Goal: Task Accomplishment & Management: Use online tool/utility

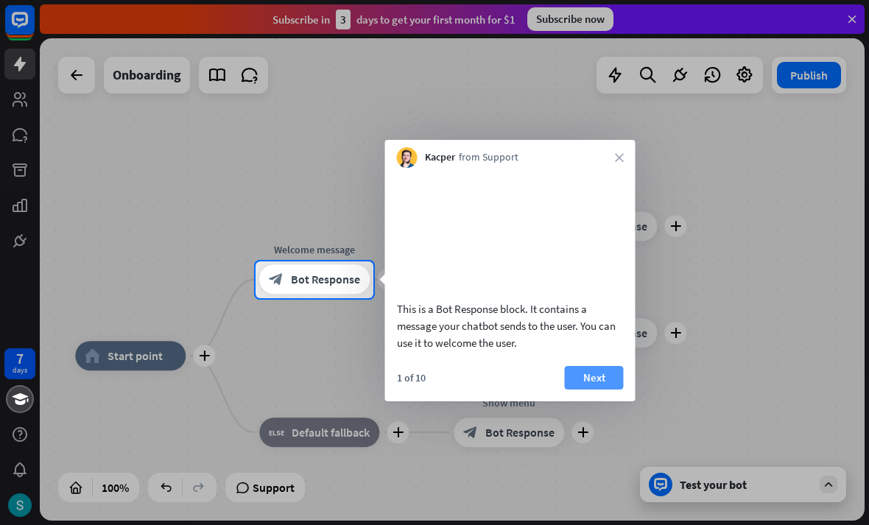
click at [596, 390] on button "Next" at bounding box center [594, 378] width 59 height 24
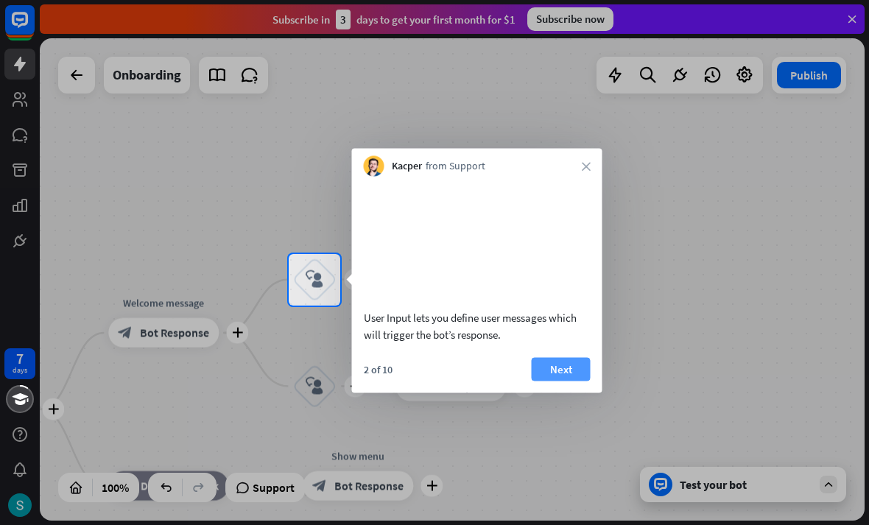
click at [566, 381] on button "Next" at bounding box center [561, 369] width 59 height 24
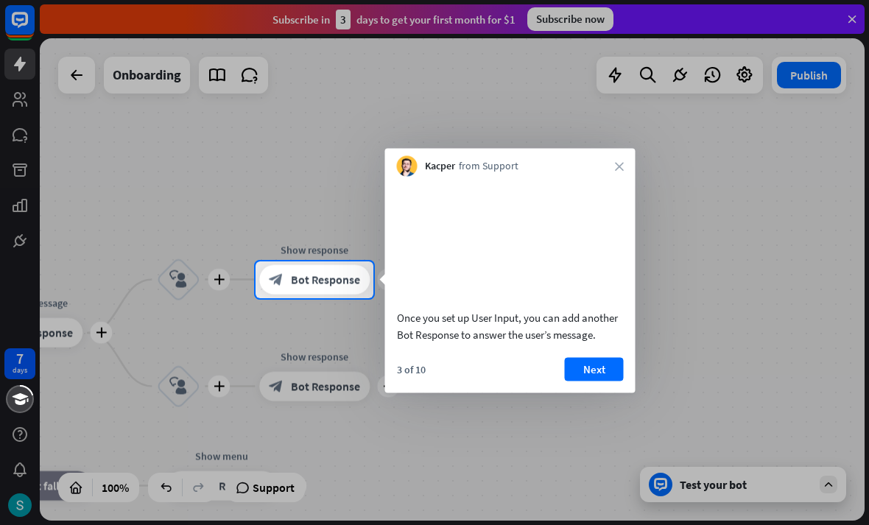
click at [299, 393] on div at bounding box center [434, 412] width 869 height 228
click at [579, 381] on button "Next" at bounding box center [594, 369] width 59 height 24
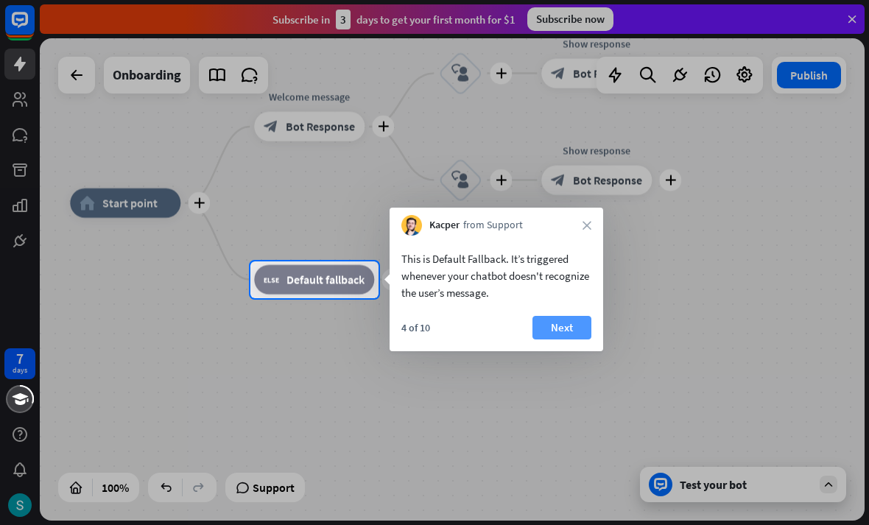
click at [570, 330] on button "Next" at bounding box center [562, 328] width 59 height 24
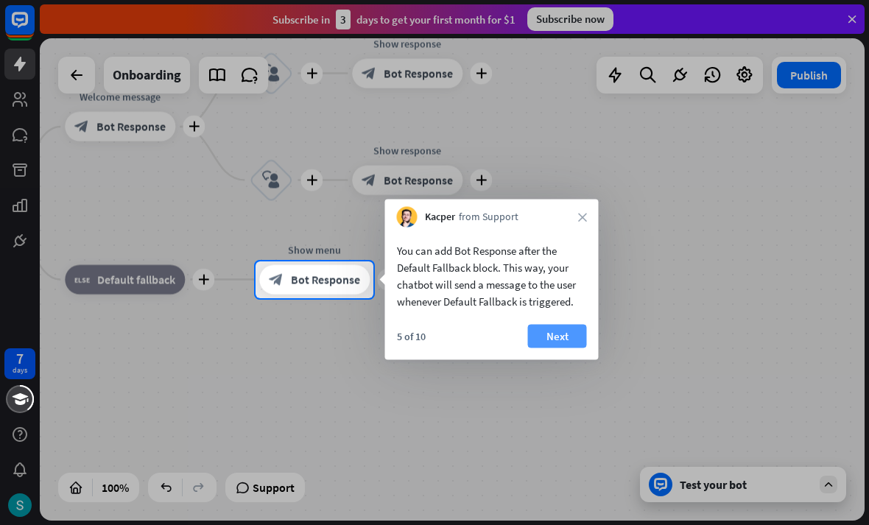
click at [571, 337] on button "Next" at bounding box center [557, 337] width 59 height 24
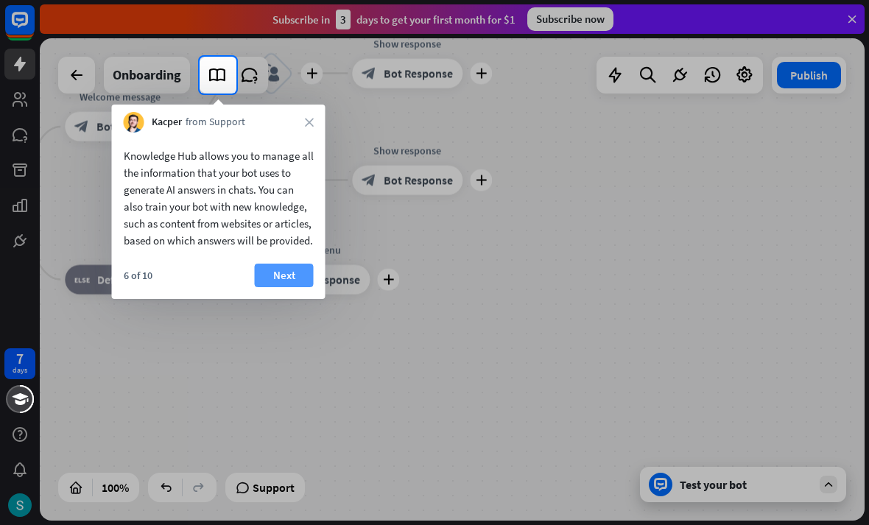
click at [278, 287] on button "Next" at bounding box center [284, 276] width 59 height 24
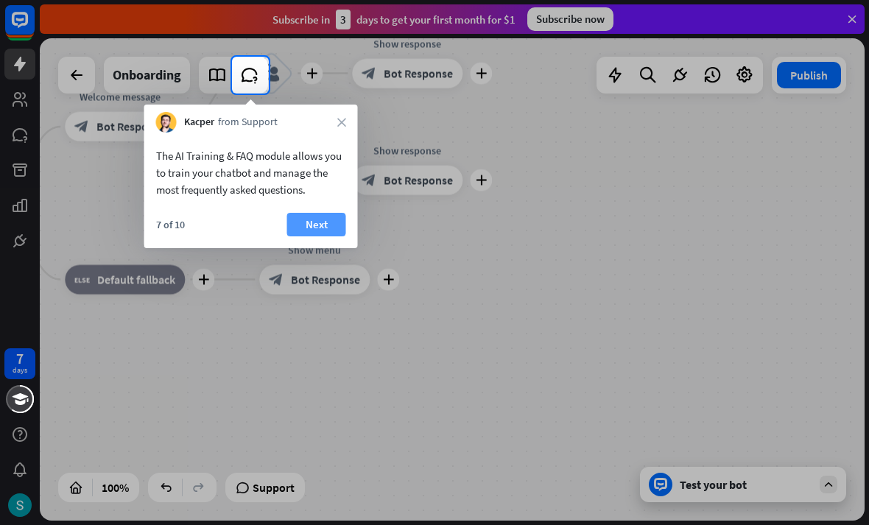
click at [322, 222] on button "Next" at bounding box center [316, 225] width 59 height 24
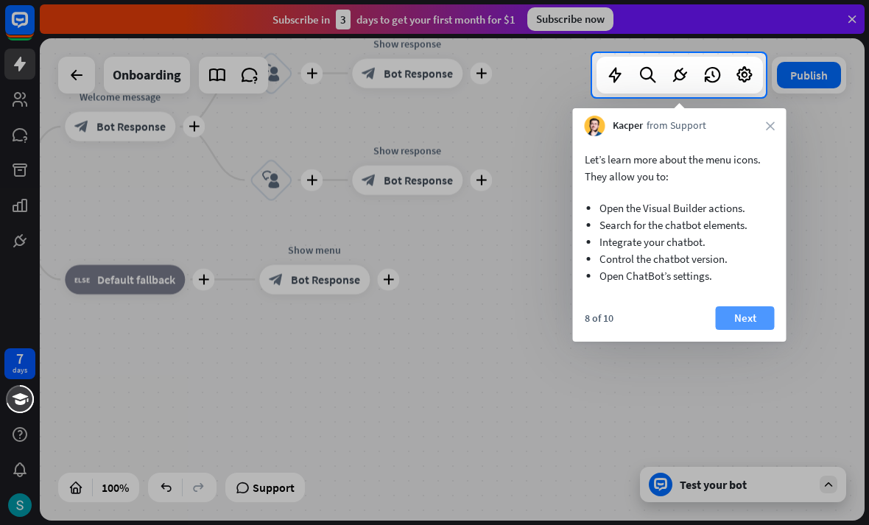
click at [740, 317] on button "Next" at bounding box center [745, 318] width 59 height 24
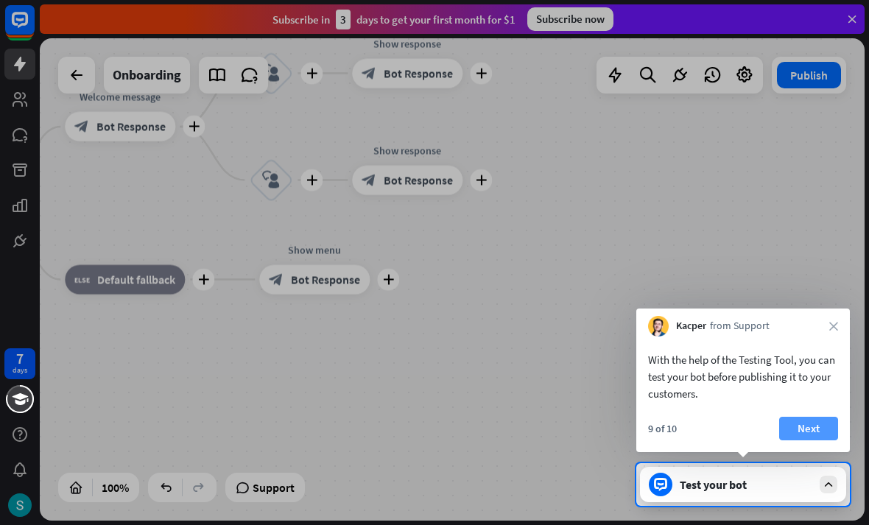
click at [824, 424] on button "Next" at bounding box center [808, 429] width 59 height 24
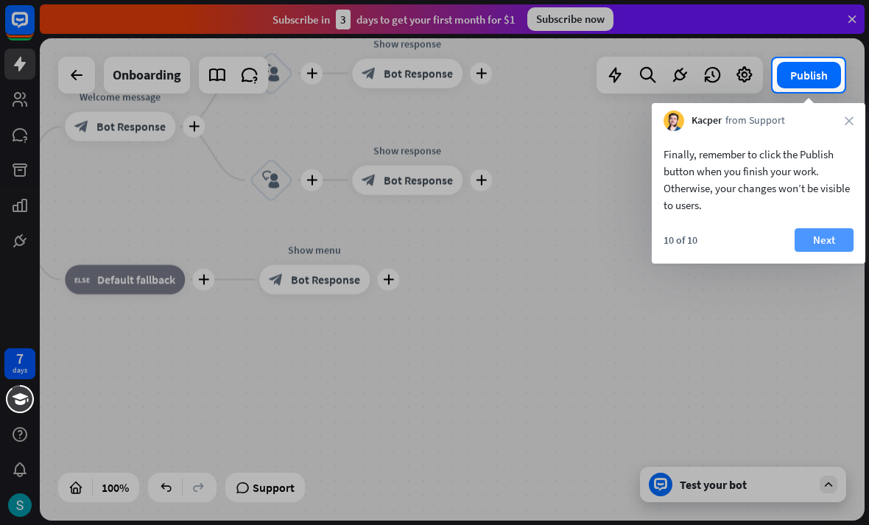
click at [835, 239] on button "Next" at bounding box center [824, 240] width 59 height 24
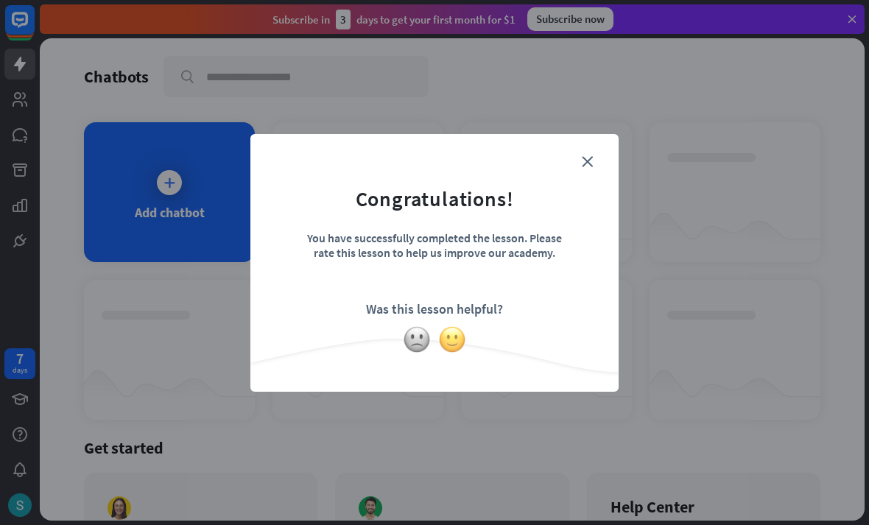
click at [448, 334] on img at bounding box center [452, 340] width 28 height 28
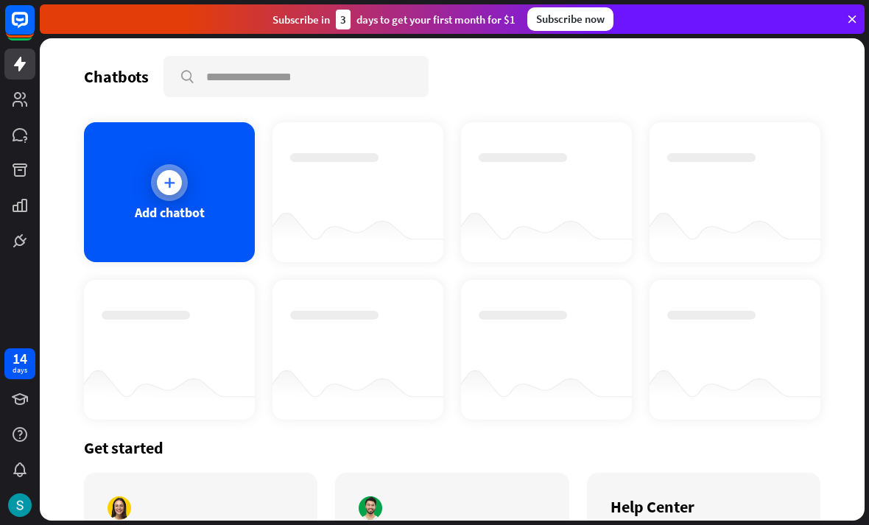
click at [178, 176] on div at bounding box center [169, 182] width 25 height 25
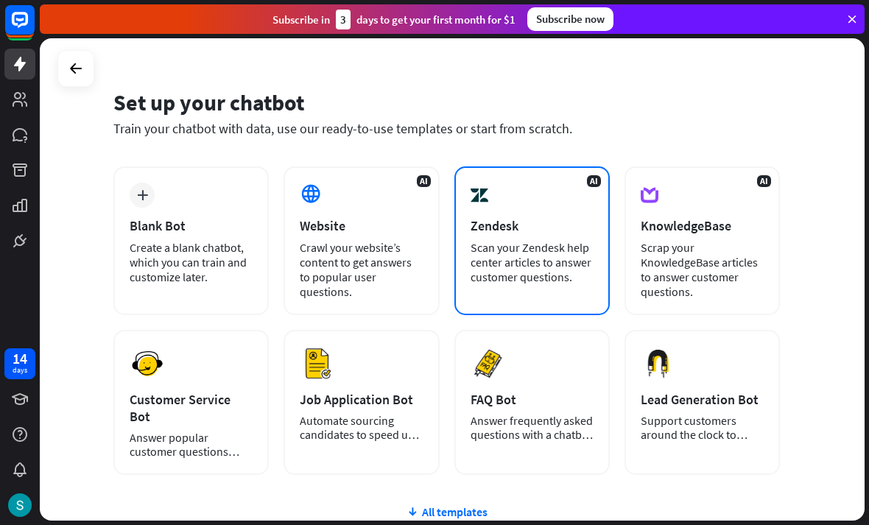
scroll to position [27, 0]
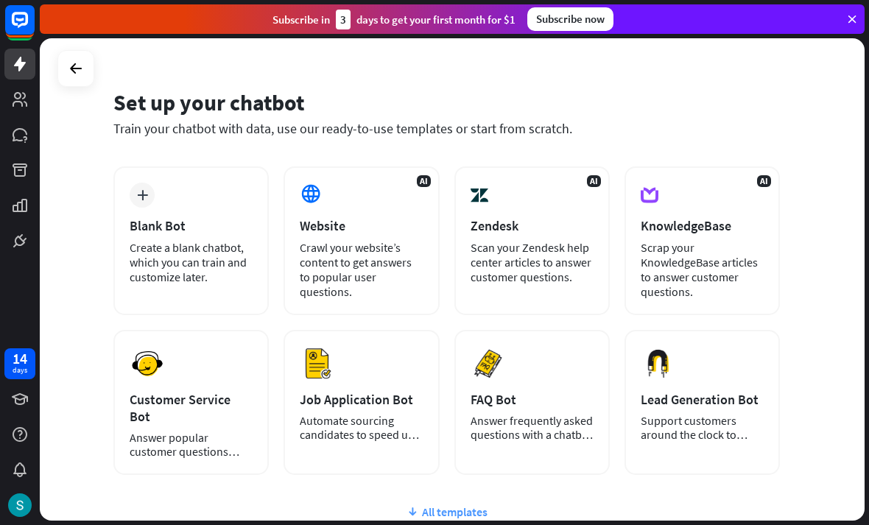
click at [448, 505] on div "All templates" at bounding box center [446, 512] width 667 height 15
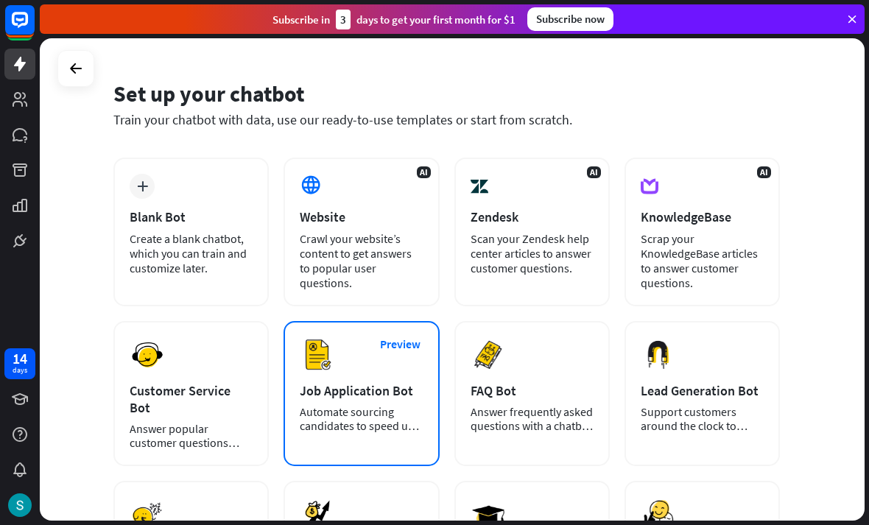
scroll to position [36, 0]
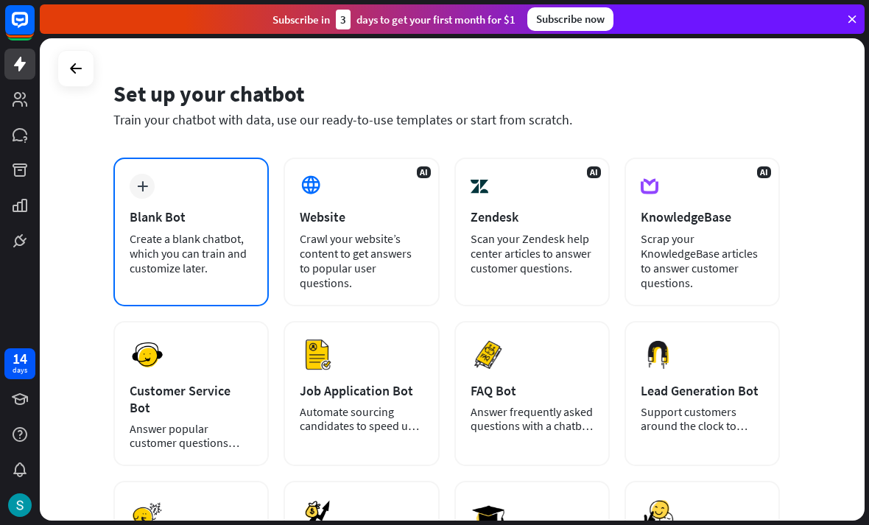
click at [202, 235] on div "Create a blank chatbot, which you can train and customize later." at bounding box center [191, 253] width 123 height 44
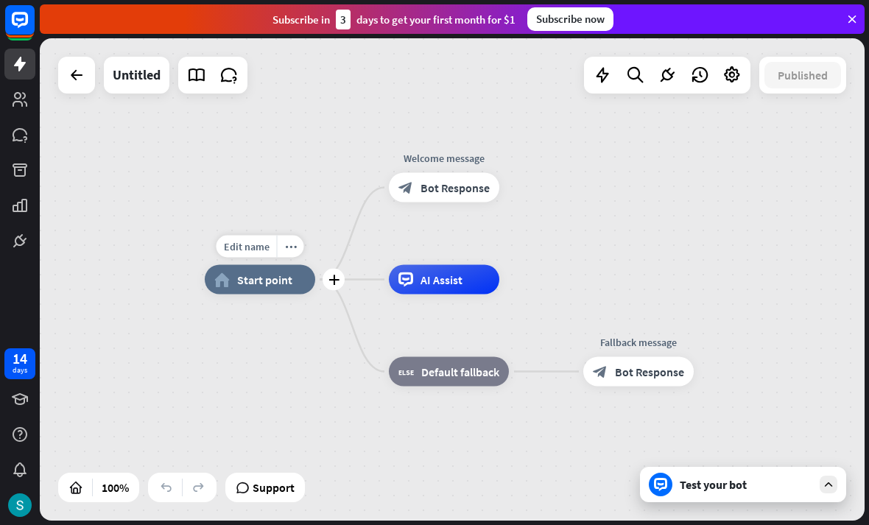
click at [267, 278] on span "Start point" at bounding box center [264, 280] width 55 height 15
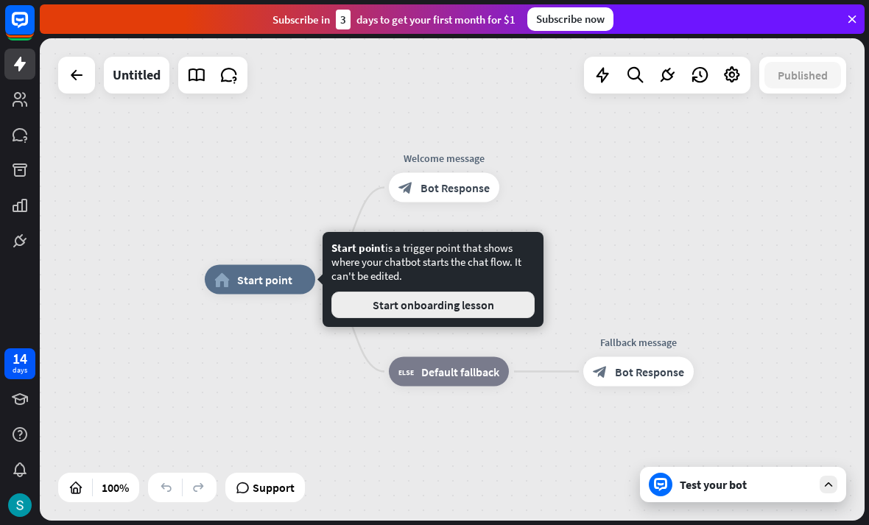
click at [367, 299] on button "Start onboarding lesson" at bounding box center [433, 305] width 203 height 27
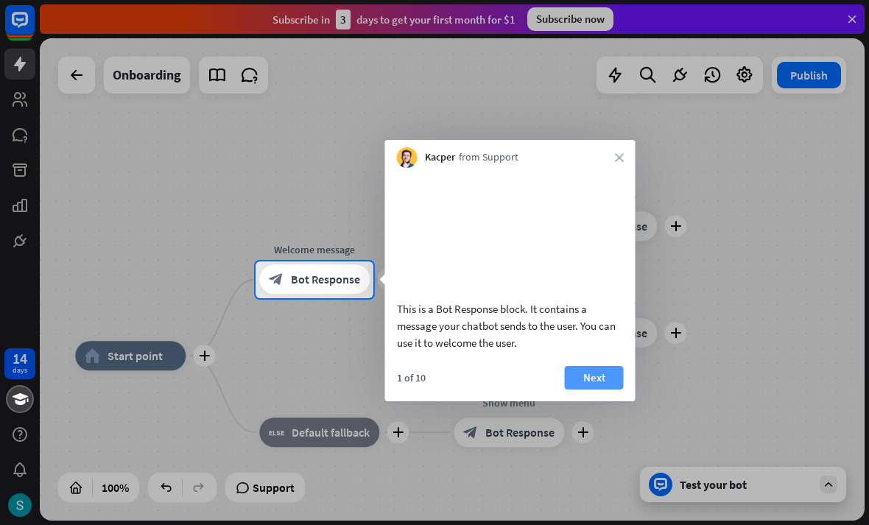
click at [589, 390] on button "Next" at bounding box center [594, 378] width 59 height 24
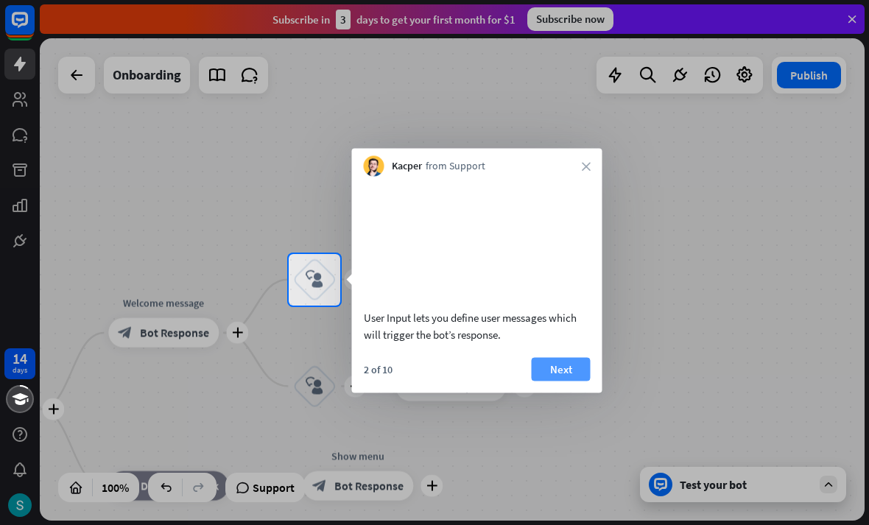
click at [555, 381] on button "Next" at bounding box center [561, 369] width 59 height 24
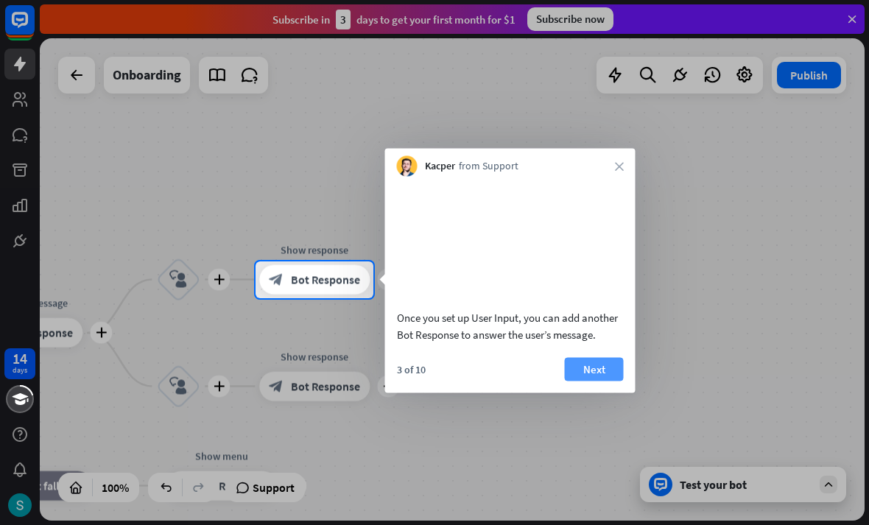
click at [577, 381] on button "Next" at bounding box center [594, 369] width 59 height 24
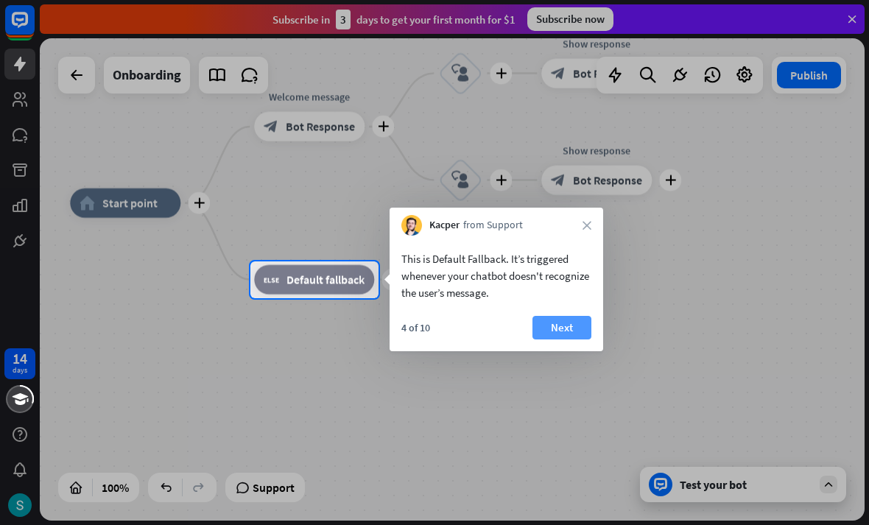
click at [583, 334] on button "Next" at bounding box center [562, 328] width 59 height 24
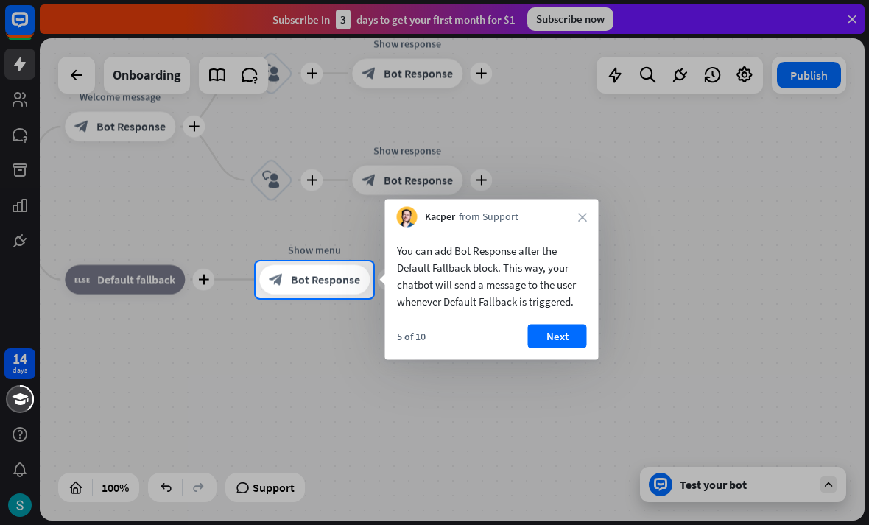
click at [583, 334] on button "Next" at bounding box center [557, 337] width 59 height 24
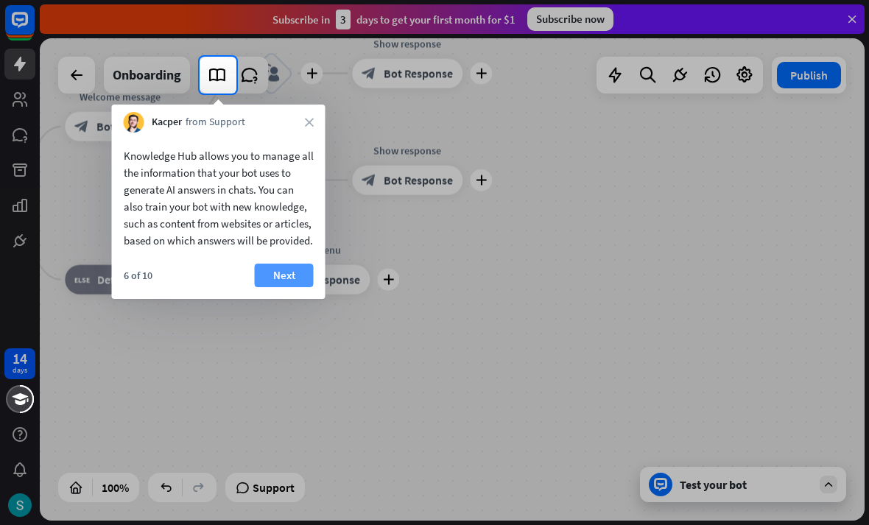
click at [312, 286] on button "Next" at bounding box center [284, 276] width 59 height 24
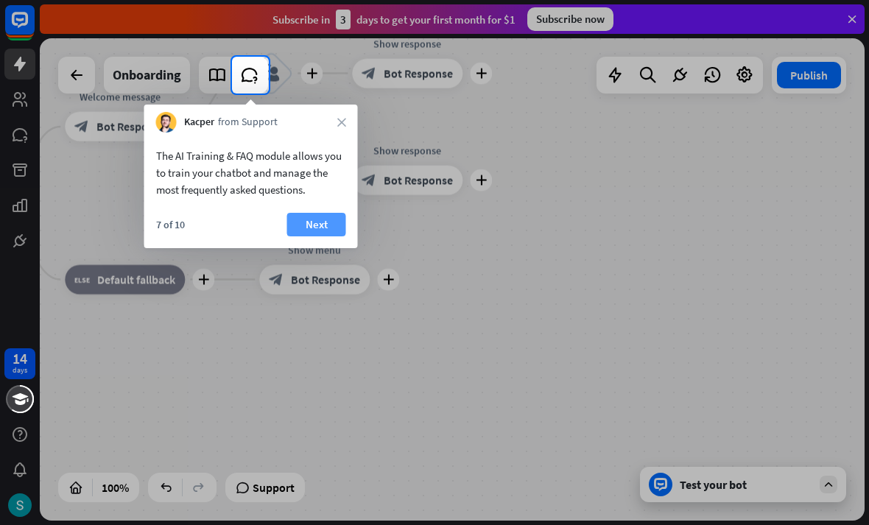
click at [309, 232] on button "Next" at bounding box center [316, 225] width 59 height 24
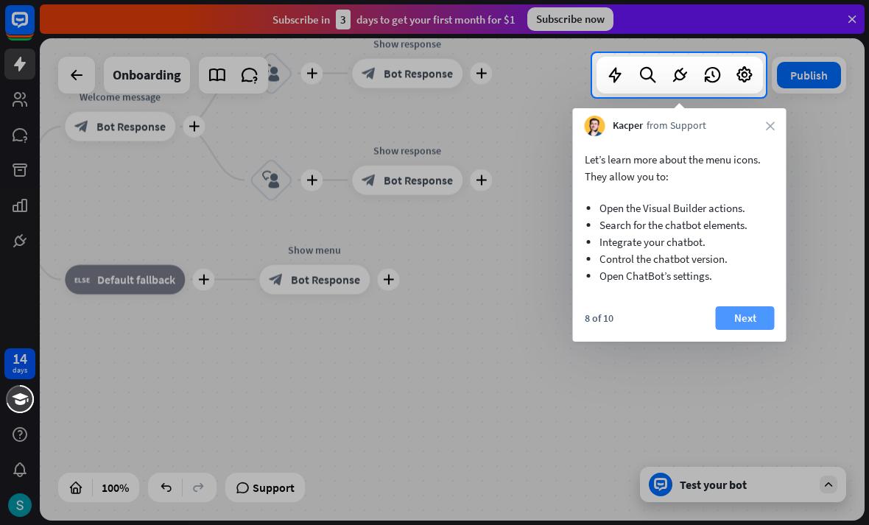
click at [730, 322] on button "Next" at bounding box center [745, 318] width 59 height 24
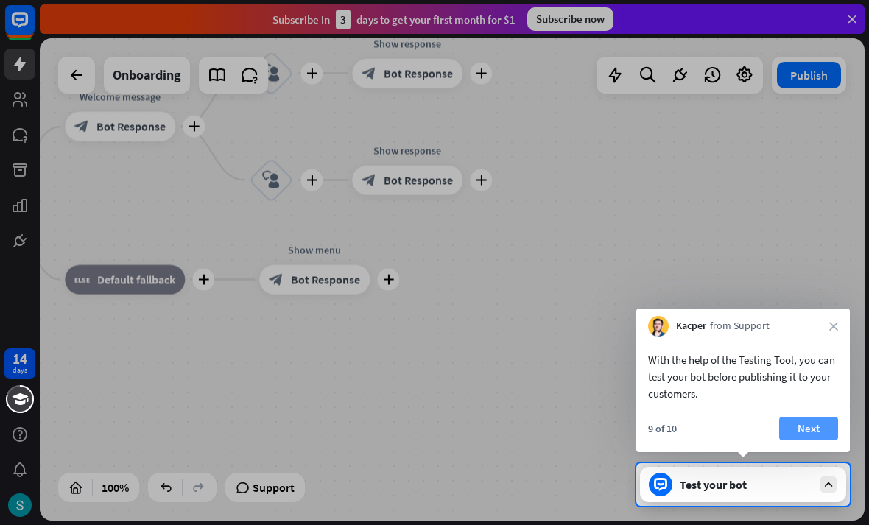
click at [811, 426] on button "Next" at bounding box center [808, 429] width 59 height 24
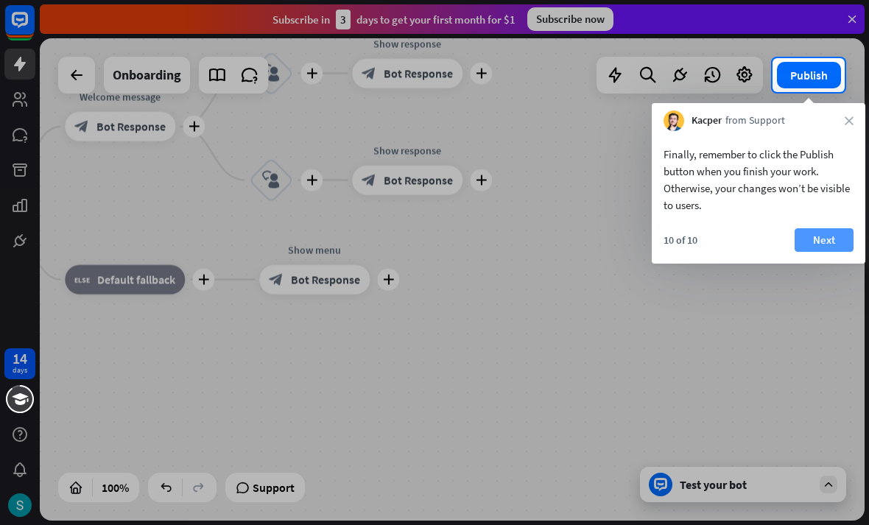
click at [803, 249] on button "Next" at bounding box center [824, 240] width 59 height 24
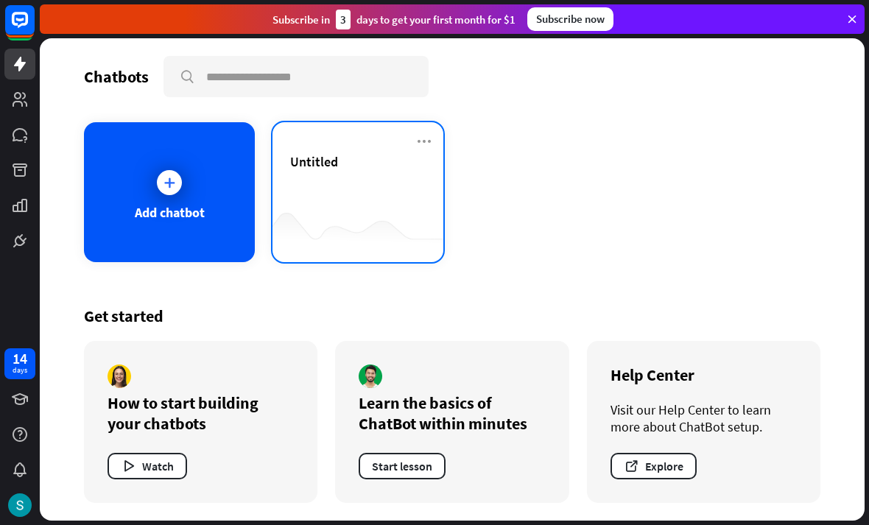
click at [292, 199] on div "Untitled" at bounding box center [358, 179] width 136 height 52
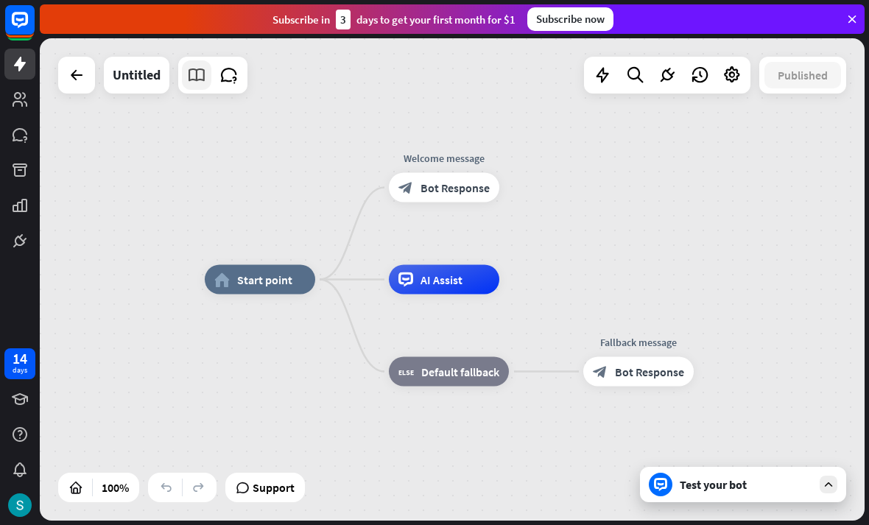
click at [201, 80] on icon at bounding box center [196, 75] width 19 height 19
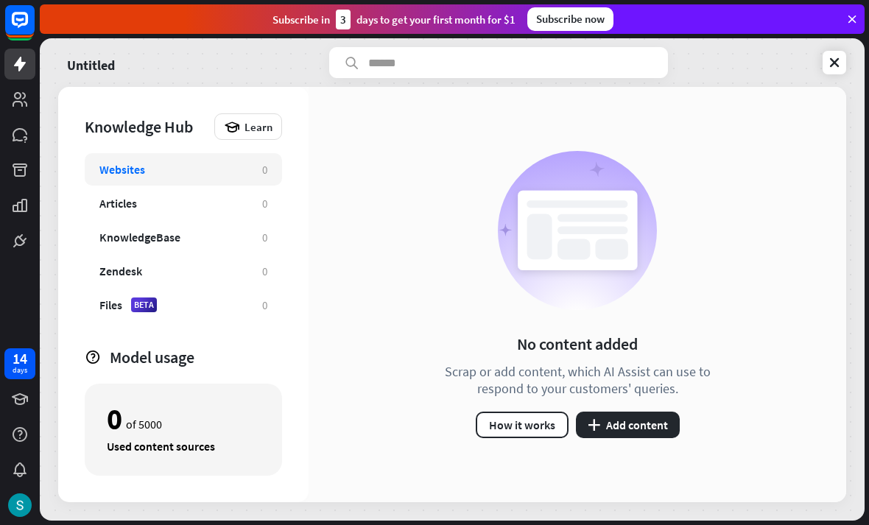
click at [218, 169] on div "Websites" at bounding box center [173, 169] width 148 height 15
click at [642, 427] on button "plus Add content" at bounding box center [628, 425] width 104 height 27
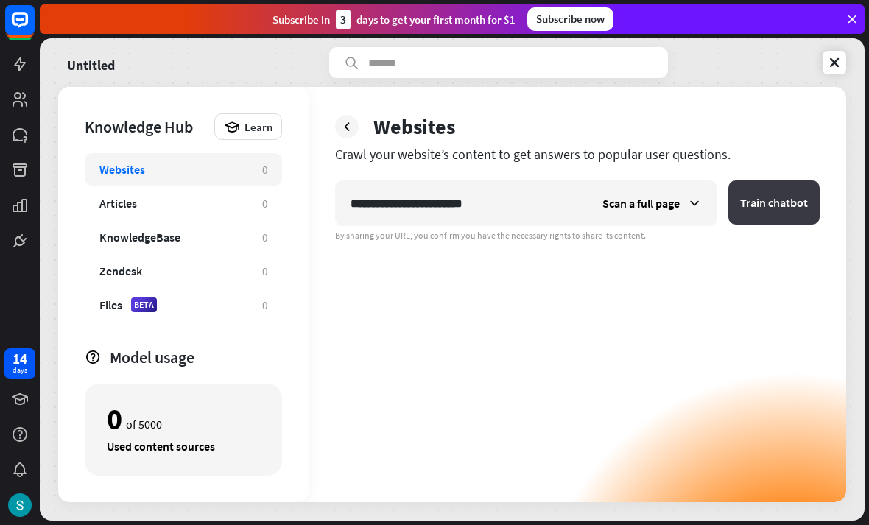
type input "**********"
click at [765, 200] on button "Train chatbot" at bounding box center [774, 202] width 91 height 44
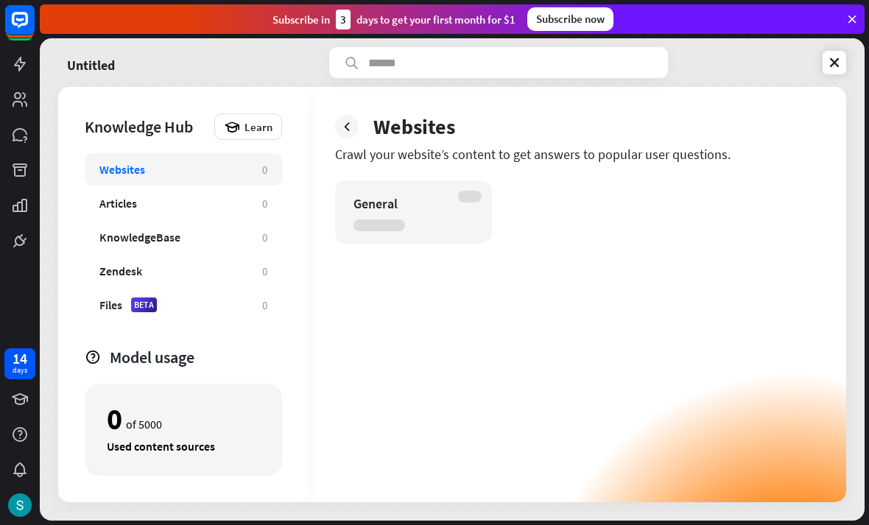
click at [242, 175] on div "Websites" at bounding box center [173, 169] width 148 height 15
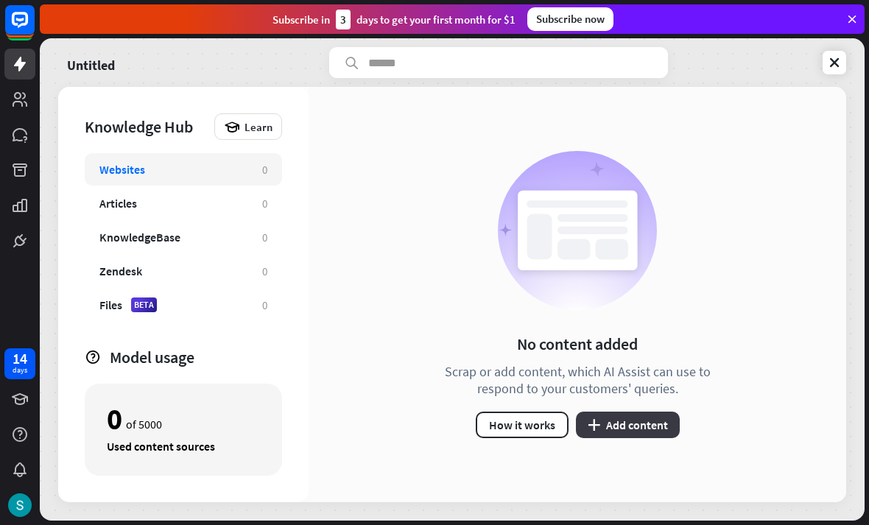
click at [634, 423] on button "plus Add content" at bounding box center [628, 425] width 104 height 27
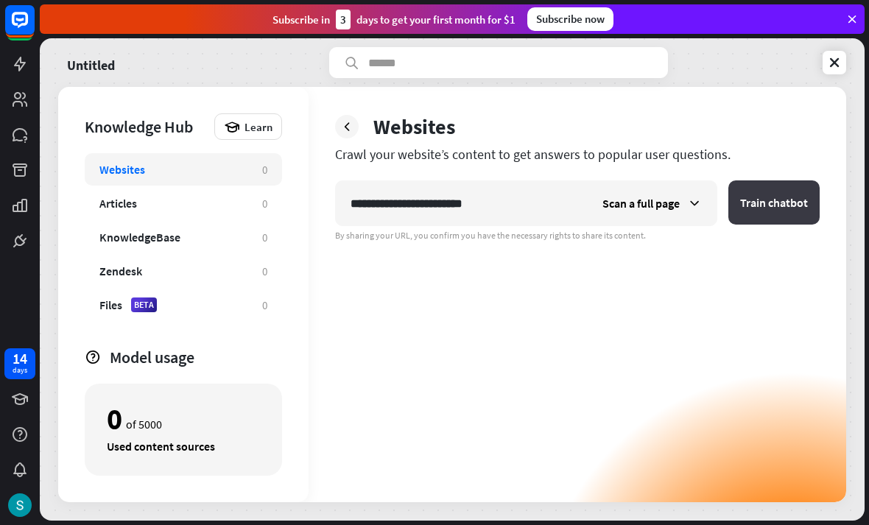
type input "**********"
click at [732, 204] on button "Train chatbot" at bounding box center [774, 202] width 91 height 44
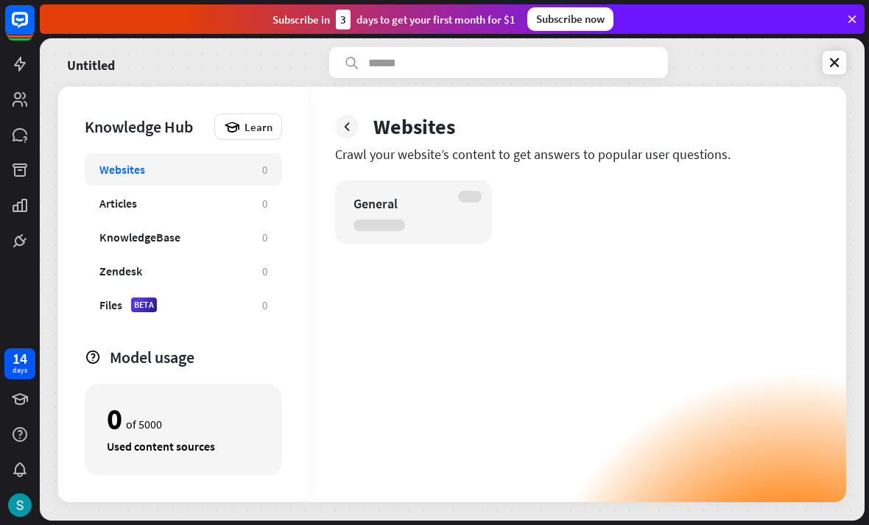
click at [441, 205] on div "General" at bounding box center [401, 203] width 94 height 17
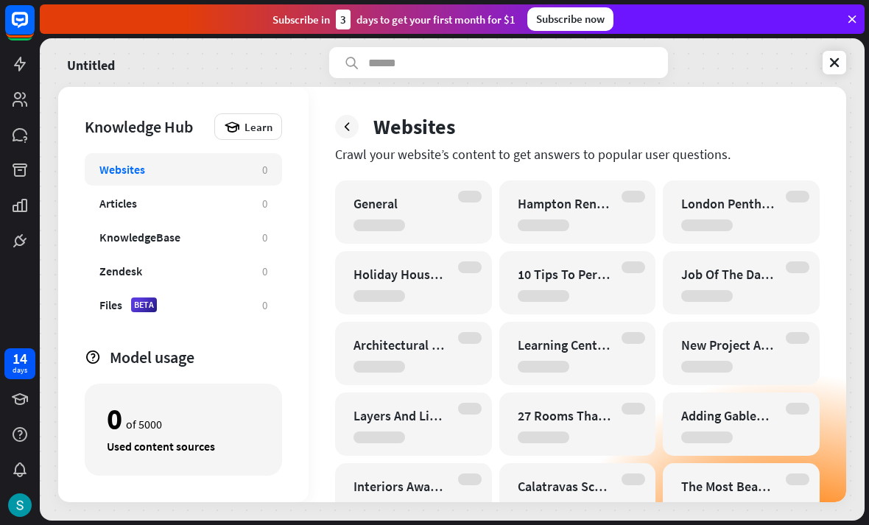
click at [419, 220] on div "General" at bounding box center [413, 211] width 157 height 63
click at [198, 178] on div "Websites 0" at bounding box center [183, 169] width 197 height 32
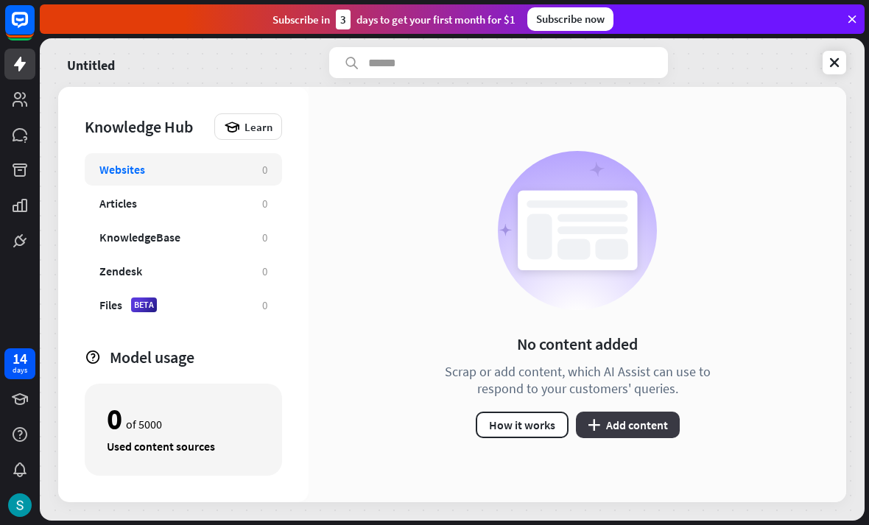
click at [595, 421] on icon "plus" at bounding box center [594, 425] width 13 height 12
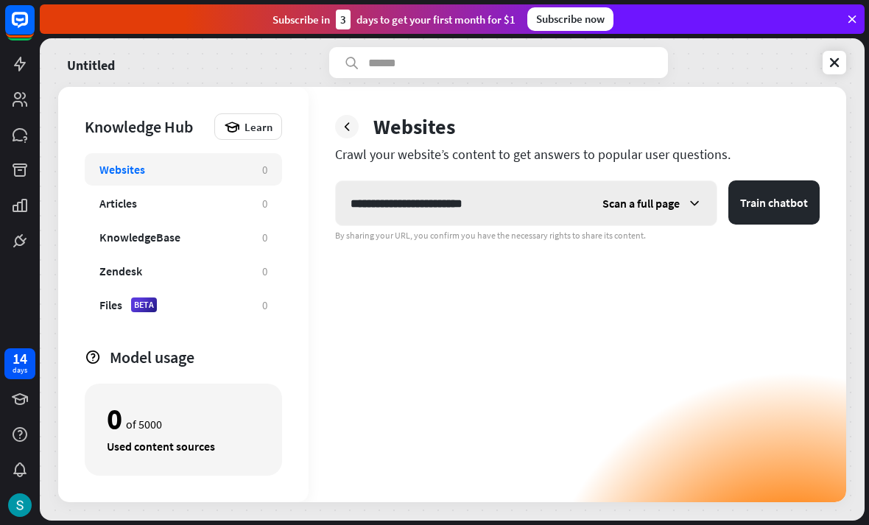
type input "**********"
click at [677, 208] on span "Scan a full page" at bounding box center [641, 203] width 77 height 15
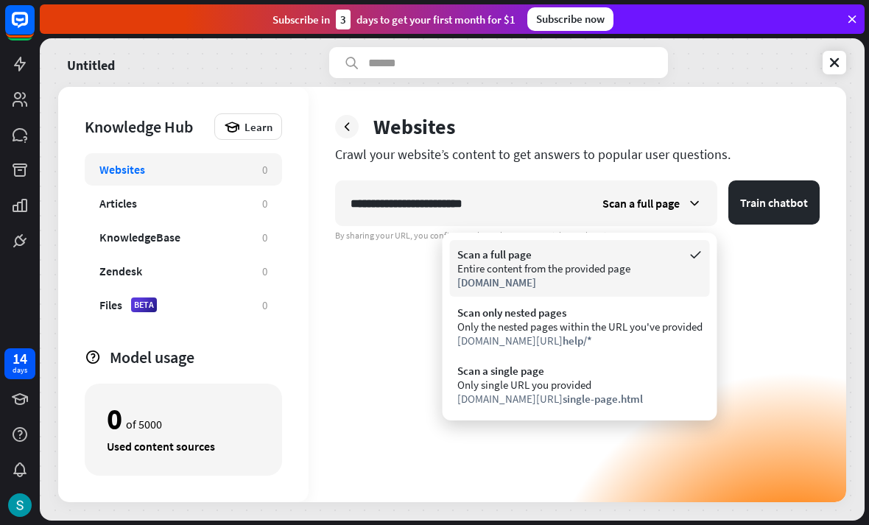
click at [576, 262] on div "Entire content from the provided page" at bounding box center [579, 269] width 245 height 14
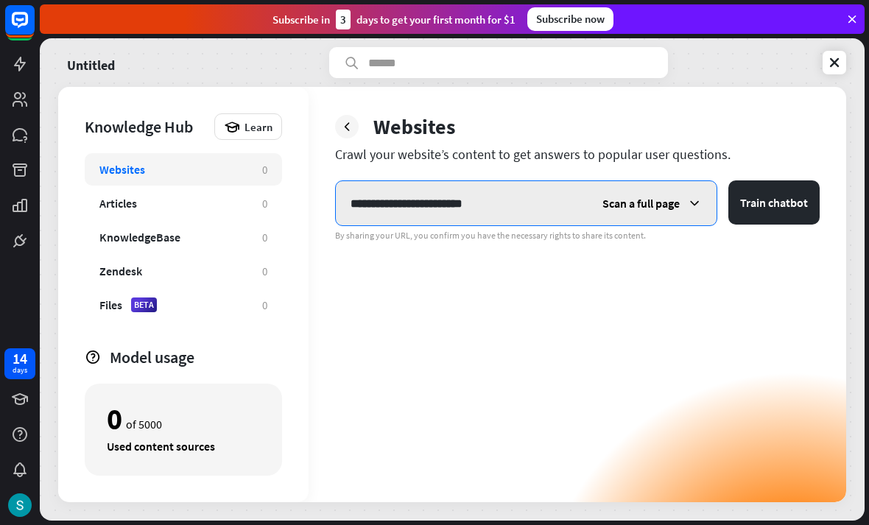
click at [581, 211] on input "**********" at bounding box center [462, 203] width 252 height 44
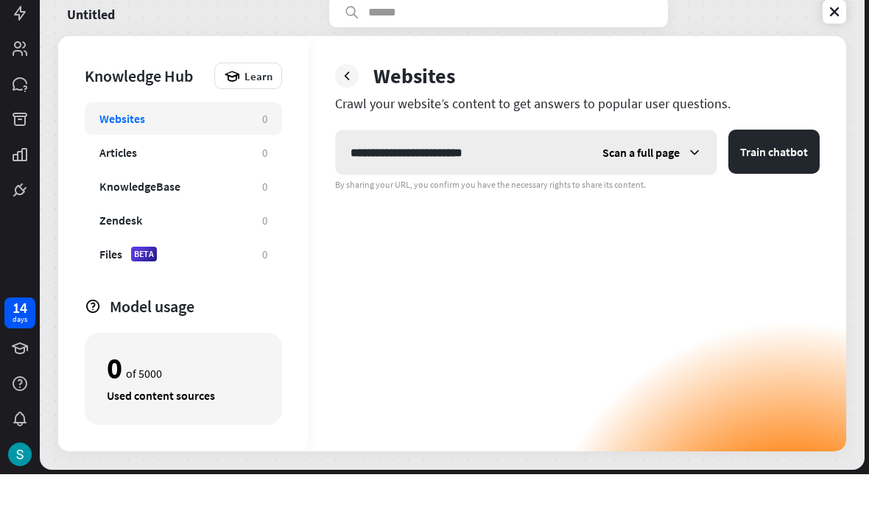
click at [645, 196] on span "Scan a full page" at bounding box center [641, 203] width 77 height 15
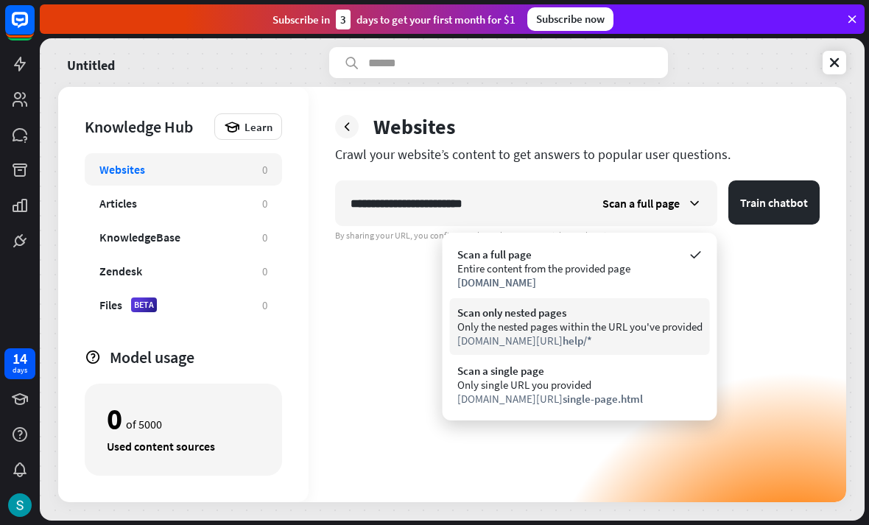
click at [575, 340] on div "[DOMAIN_NAME][URL] help/*" at bounding box center [579, 341] width 245 height 14
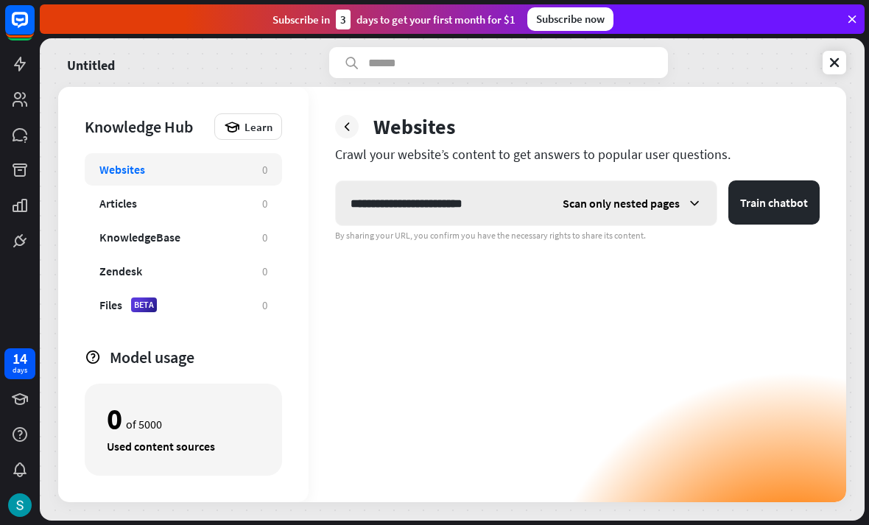
click at [626, 208] on span "Scan only nested pages" at bounding box center [621, 203] width 117 height 15
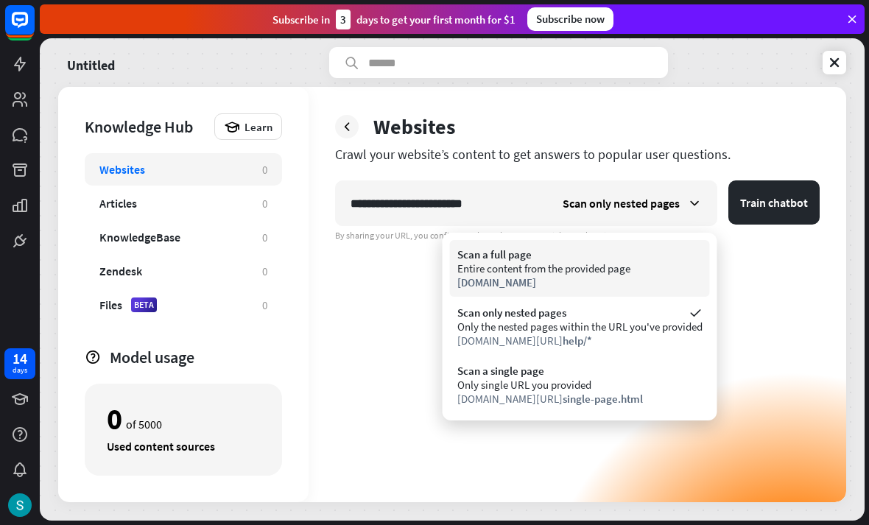
click at [572, 268] on div "Entire content from the provided page" at bounding box center [579, 269] width 245 height 14
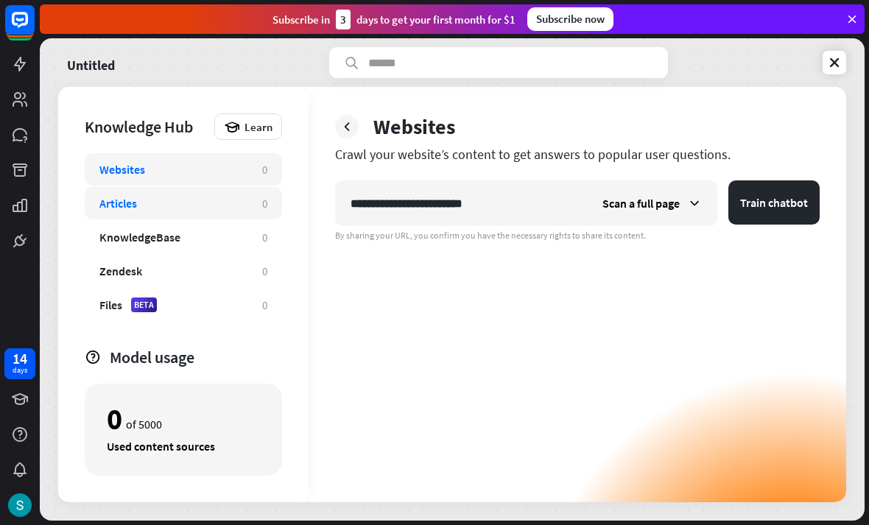
click at [223, 200] on div "Articles" at bounding box center [173, 203] width 148 height 15
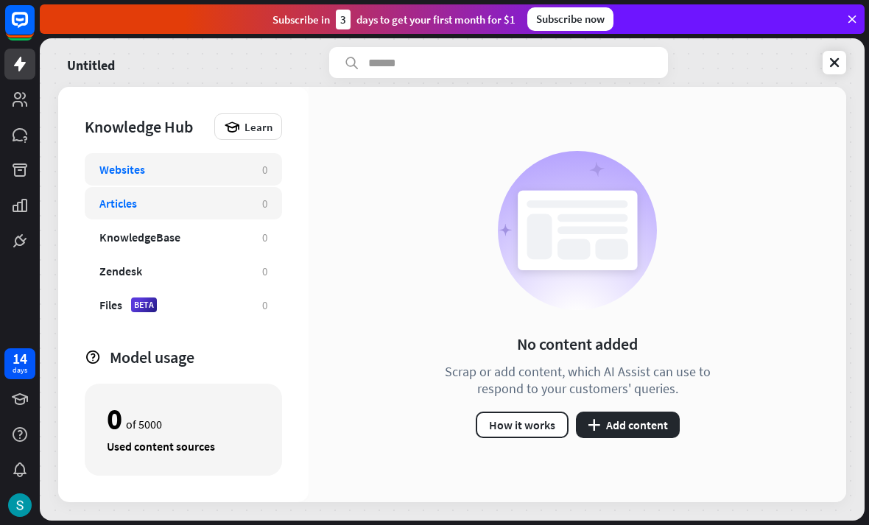
click at [189, 175] on div "Websites" at bounding box center [173, 169] width 148 height 15
click at [263, 134] on div "Learn" at bounding box center [248, 126] width 68 height 27
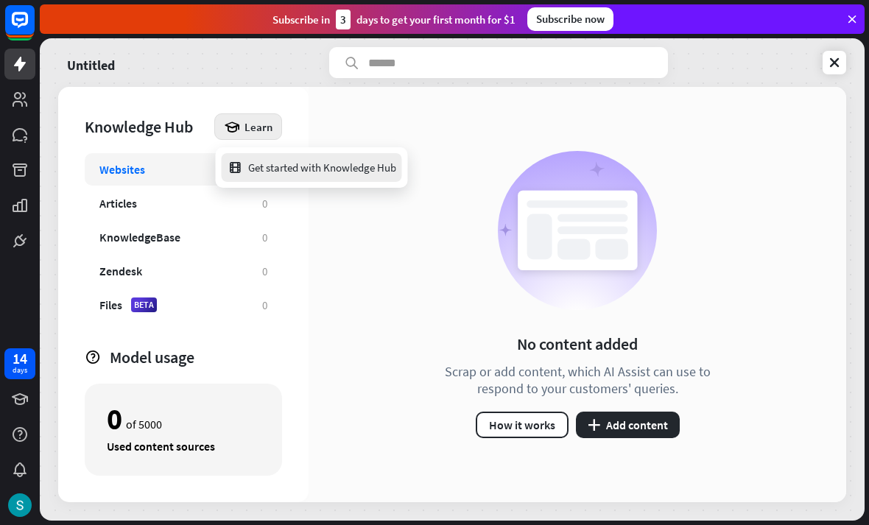
click at [271, 166] on div "Get started with Knowledge Hub" at bounding box center [312, 167] width 169 height 29
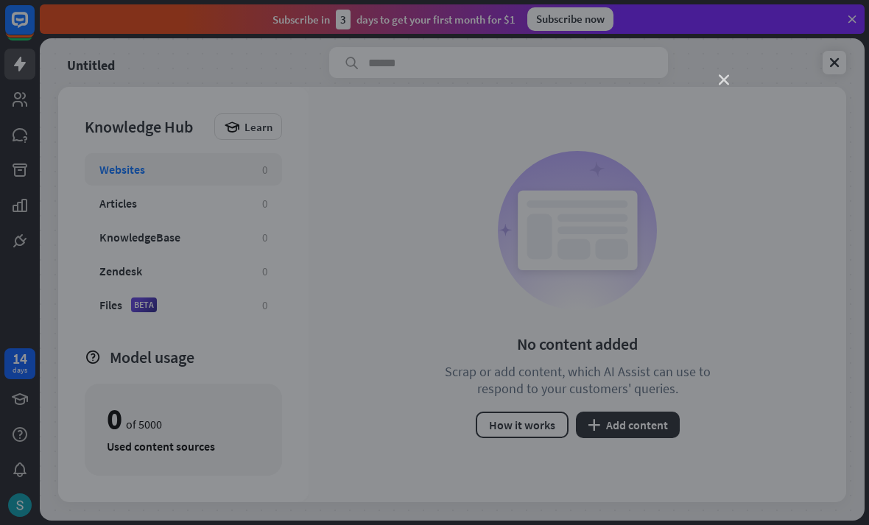
click at [729, 83] on icon "close" at bounding box center [724, 80] width 10 height 10
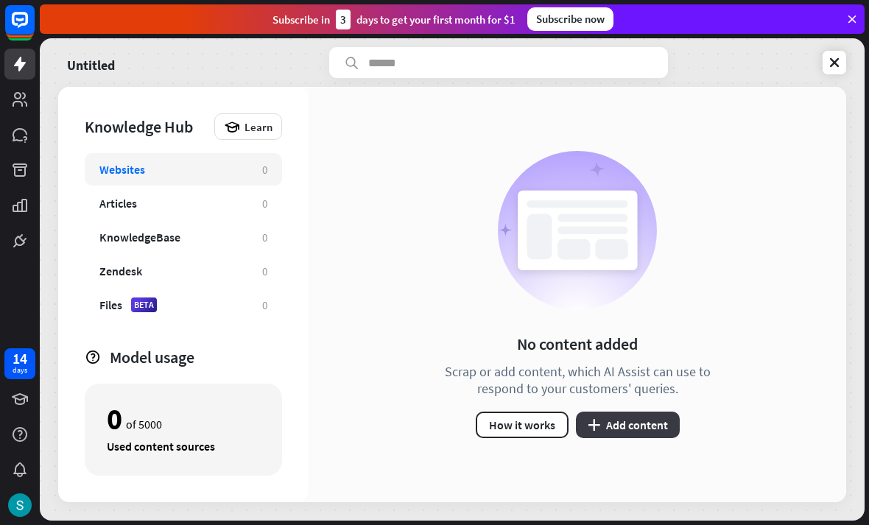
click at [621, 416] on button "plus Add content" at bounding box center [628, 425] width 104 height 27
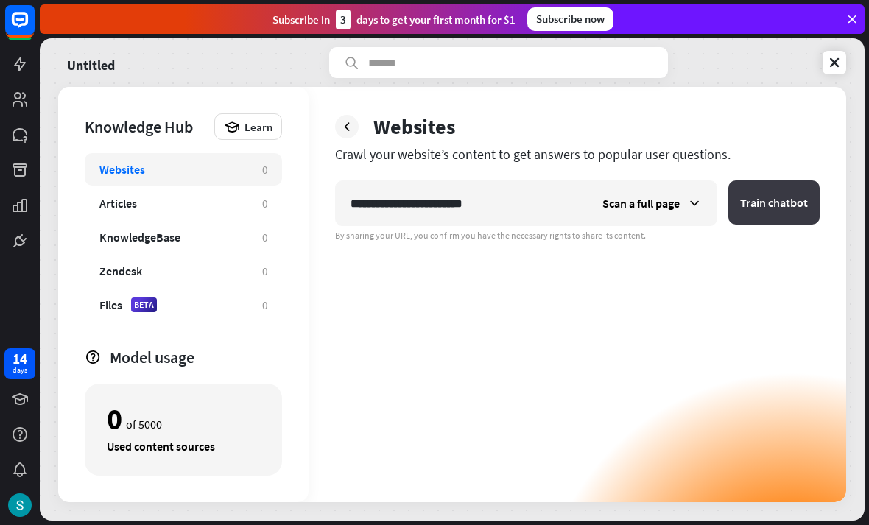
type input "**********"
click at [779, 195] on button "Train chatbot" at bounding box center [774, 202] width 91 height 44
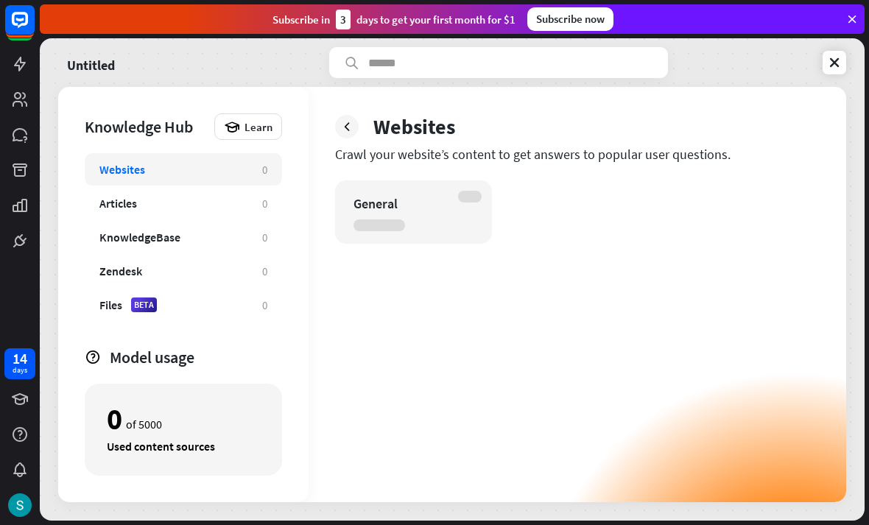
click at [419, 214] on div "General" at bounding box center [413, 211] width 157 height 63
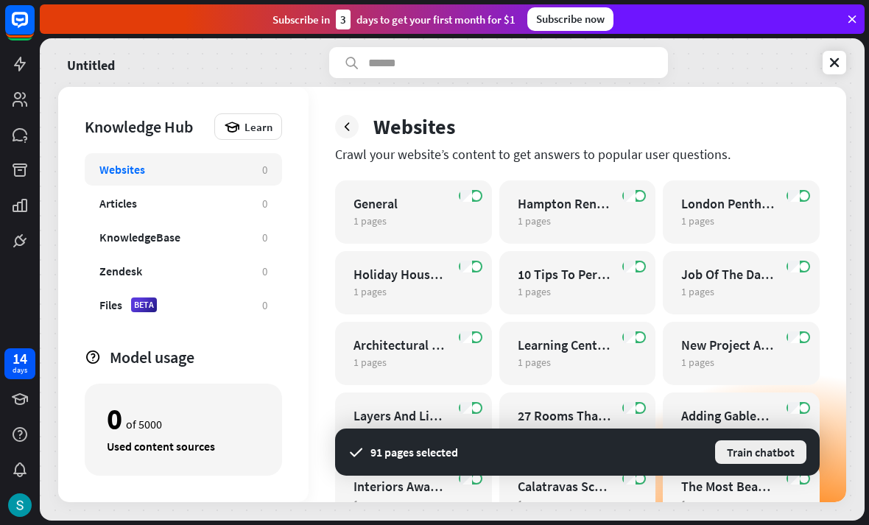
click at [747, 455] on button "Train chatbot" at bounding box center [761, 452] width 94 height 27
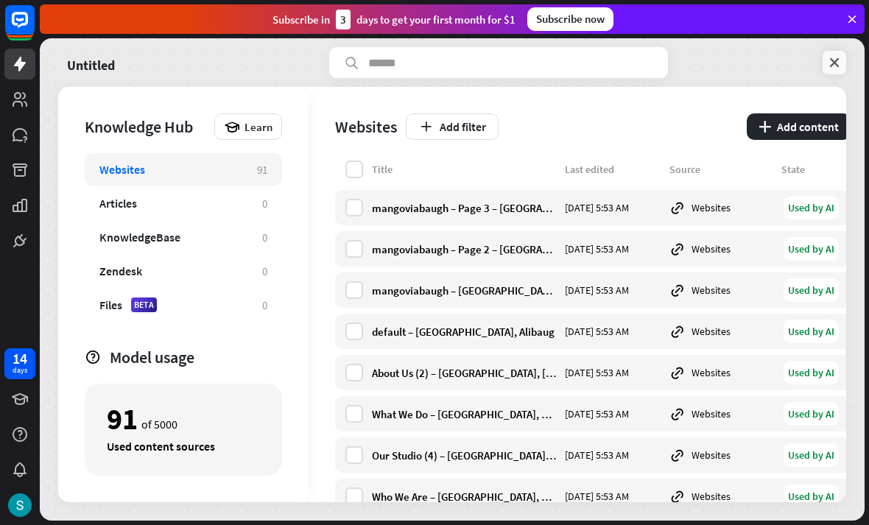
click at [841, 65] on icon at bounding box center [834, 62] width 15 height 15
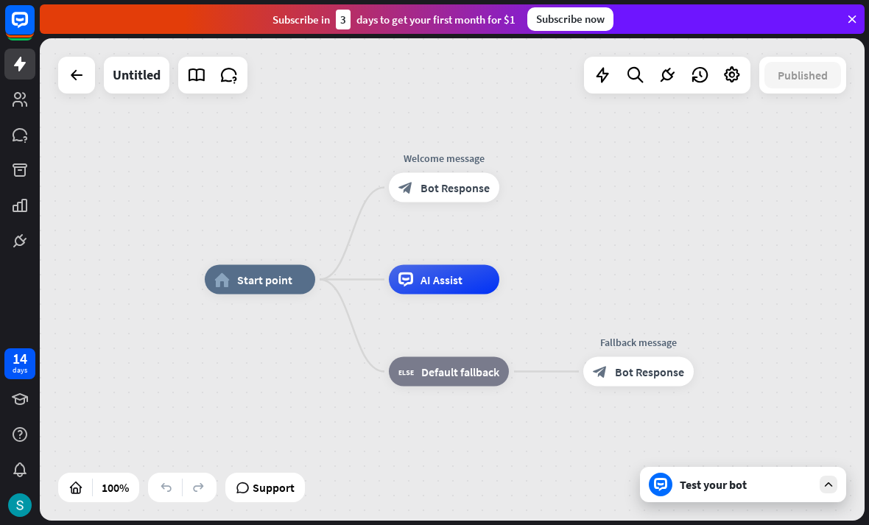
click at [707, 485] on div "Test your bot" at bounding box center [746, 484] width 133 height 15
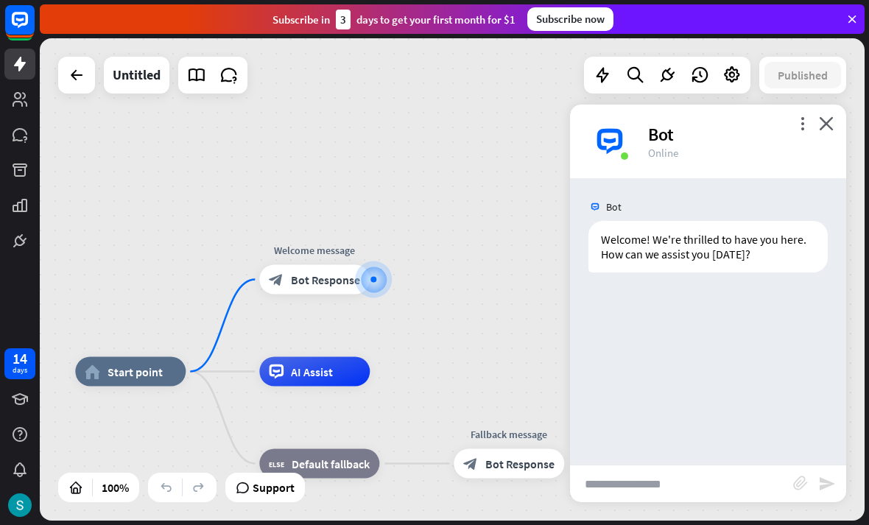
click at [661, 483] on html "14 days close Product Help First steps Get started with ChatBot Help Center Fol…" at bounding box center [434, 262] width 869 height 525
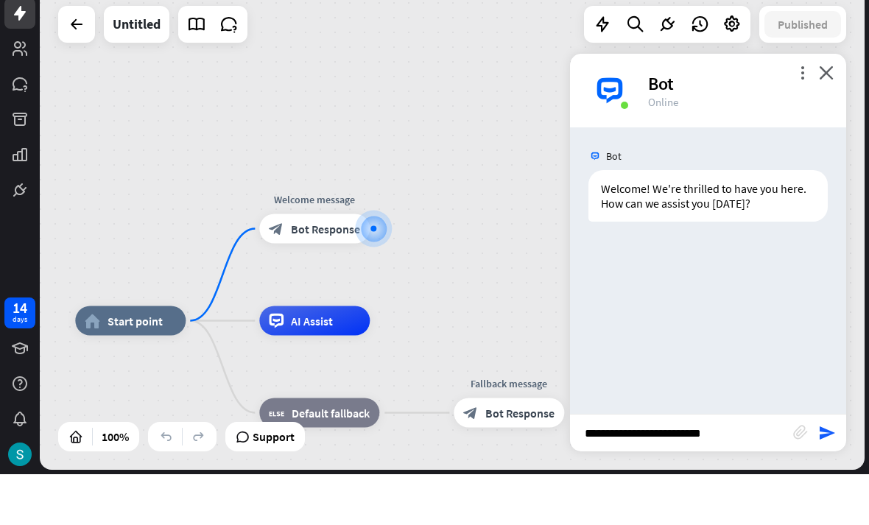
type input "*"
type input "**********"
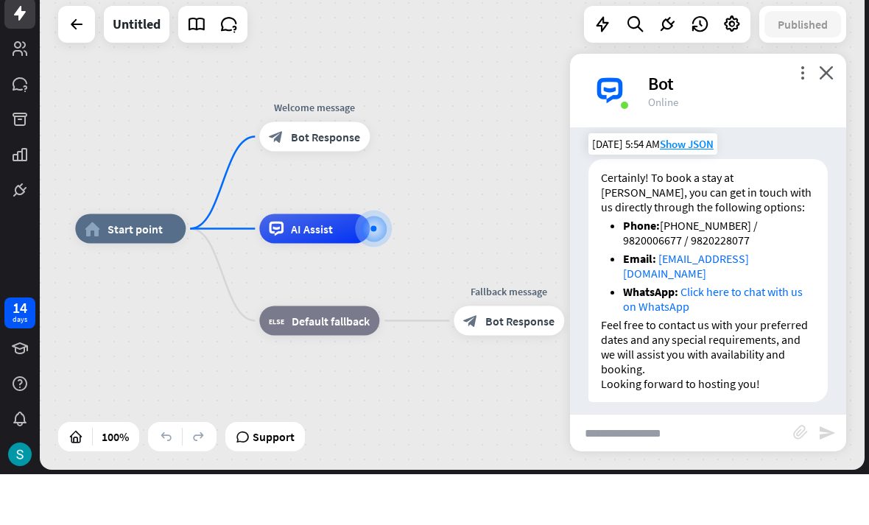
scroll to position [110, 0]
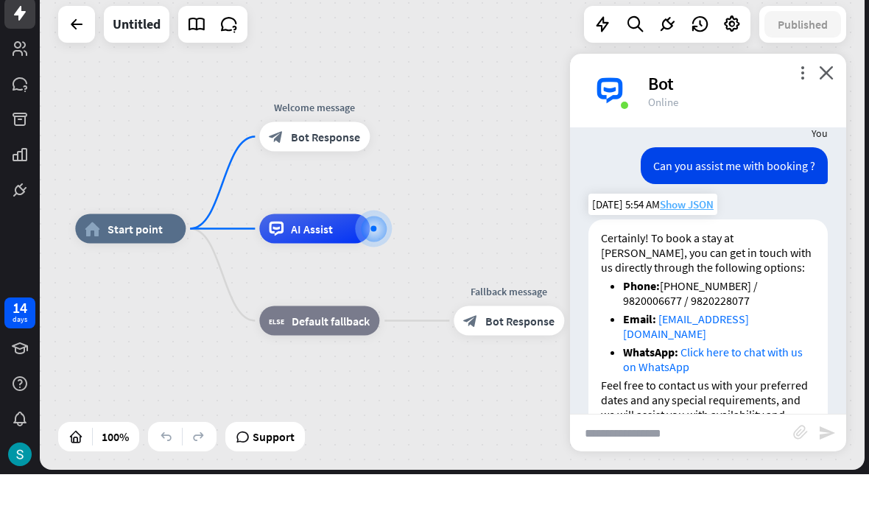
click at [703, 248] on span "Show JSON" at bounding box center [687, 255] width 54 height 14
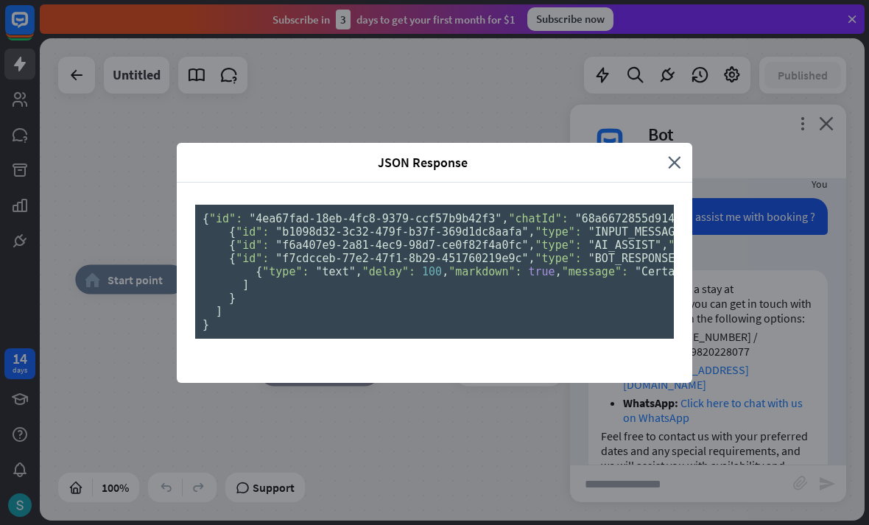
scroll to position [0, 0]
click at [668, 154] on div "JSON Response" at bounding box center [428, 162] width 480 height 17
click at [673, 154] on icon "close" at bounding box center [674, 162] width 13 height 17
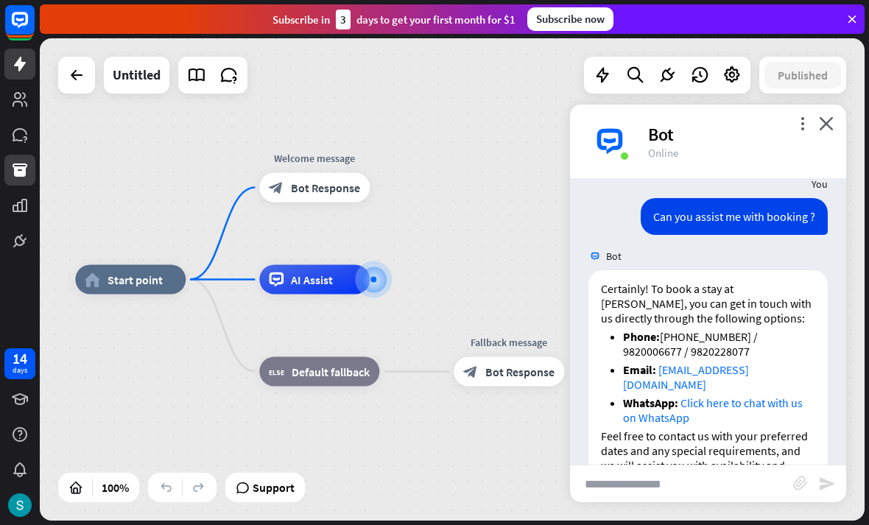
click at [18, 184] on link at bounding box center [19, 170] width 31 height 31
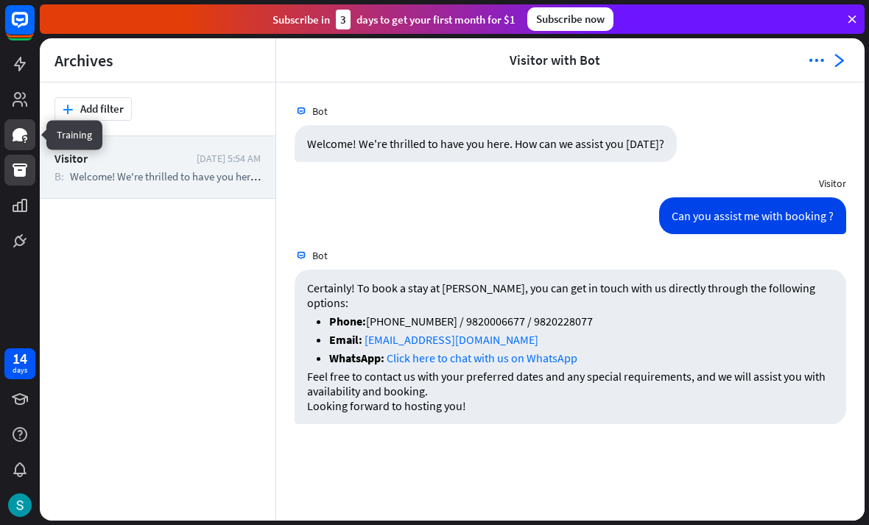
click at [22, 130] on icon at bounding box center [20, 134] width 15 height 13
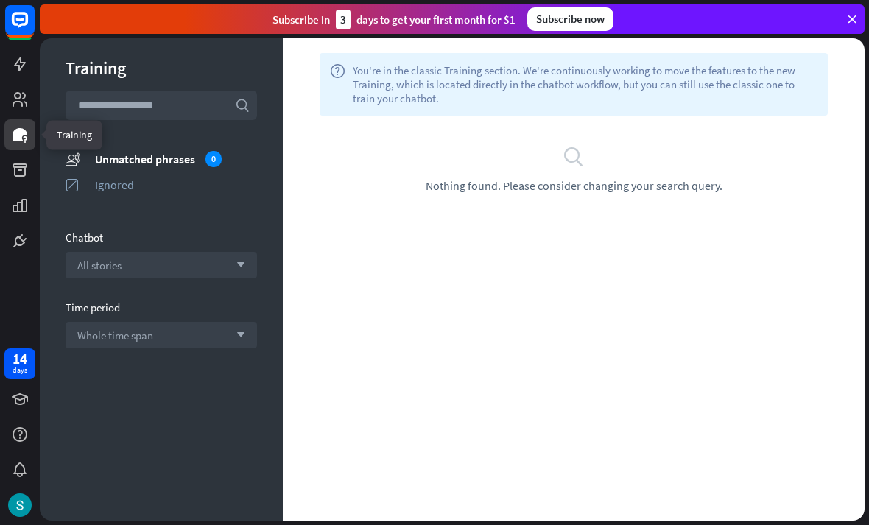
click at [475, 360] on div "help You're in the classic Training section. We're continuously working to move…" at bounding box center [574, 279] width 582 height 483
click at [13, 60] on icon at bounding box center [20, 64] width 18 height 18
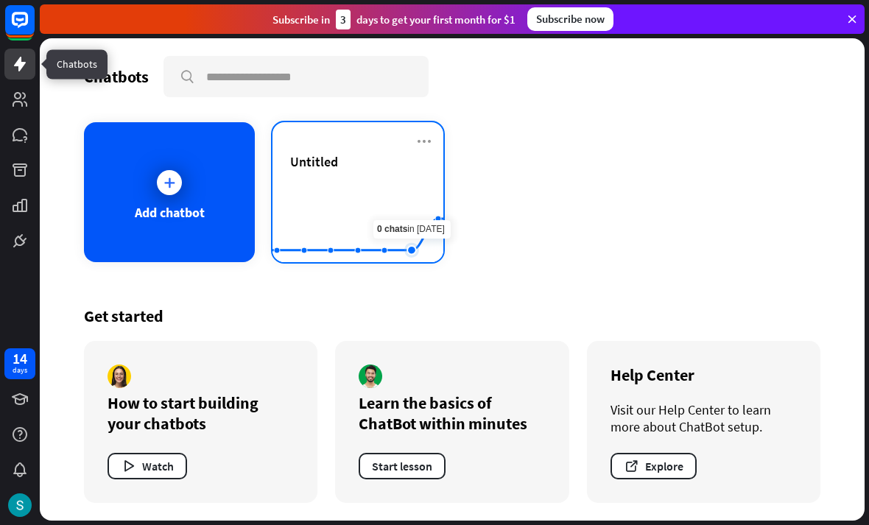
click at [408, 201] on rect at bounding box center [358, 226] width 171 height 92
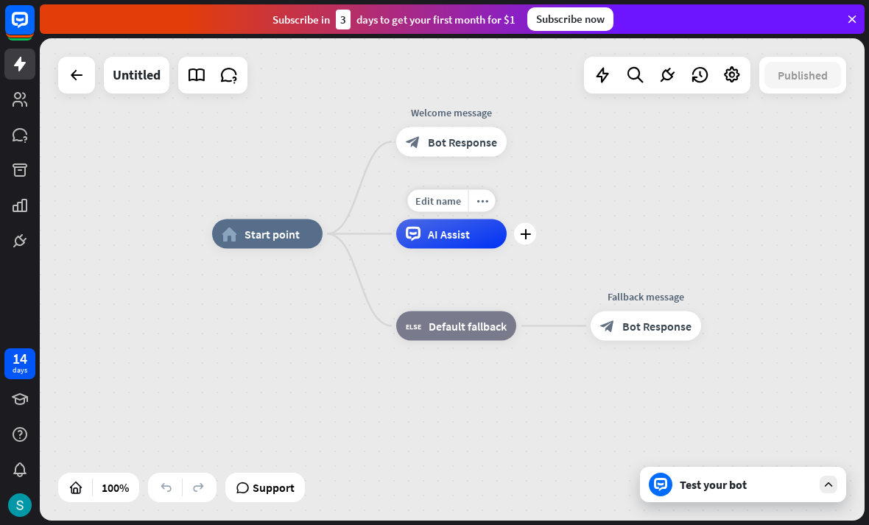
click at [457, 233] on span "AI Assist" at bounding box center [449, 234] width 42 height 15
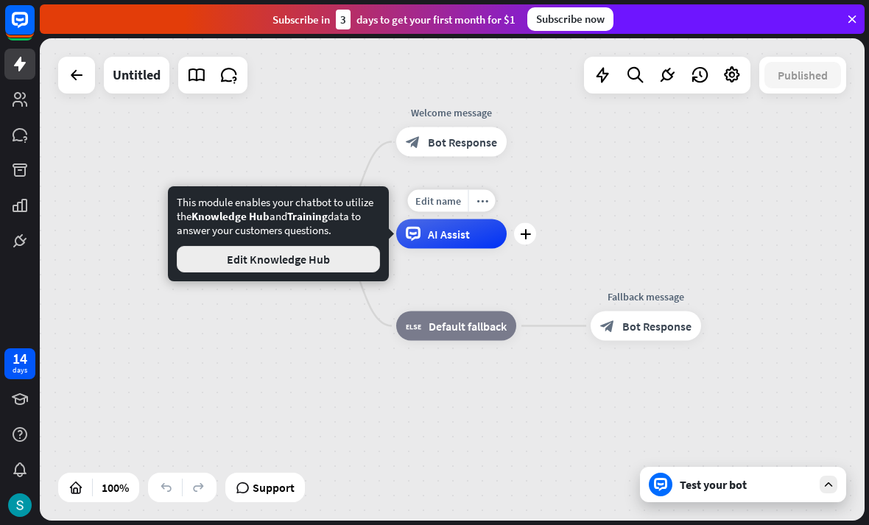
click at [241, 259] on button "Edit Knowledge Hub" at bounding box center [278, 259] width 203 height 27
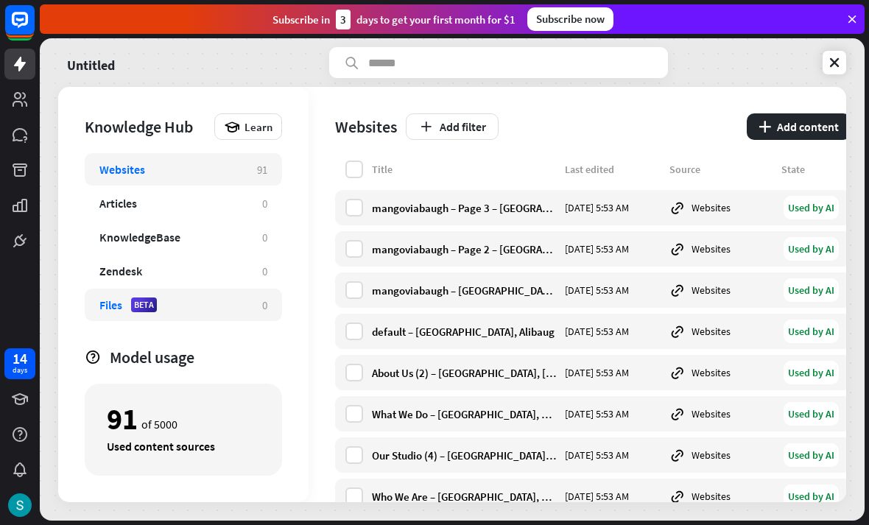
click at [108, 300] on div "Files" at bounding box center [110, 305] width 23 height 15
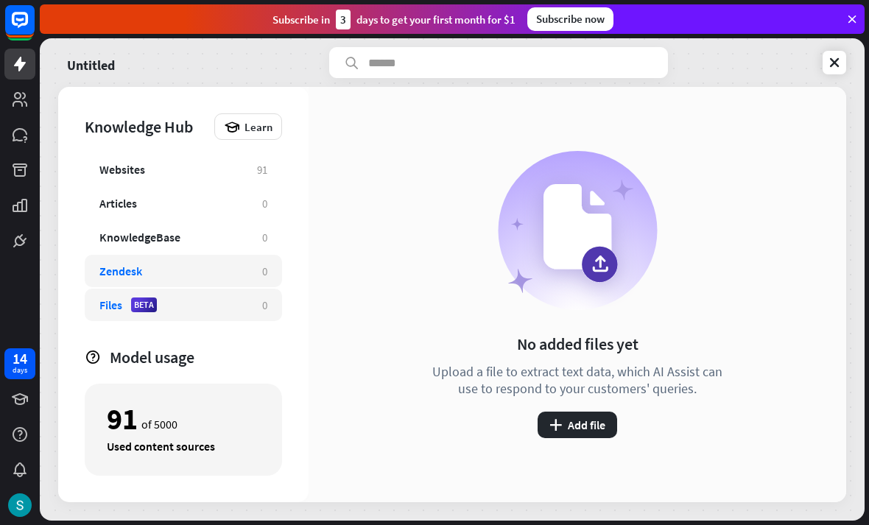
click at [136, 257] on div "Zendesk 0" at bounding box center [183, 271] width 197 height 32
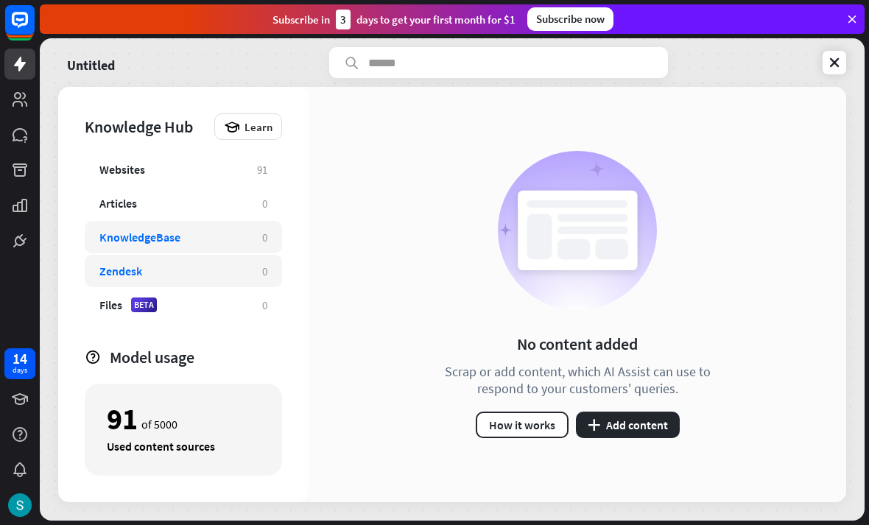
click at [123, 234] on div "KnowledgeBase" at bounding box center [139, 237] width 81 height 15
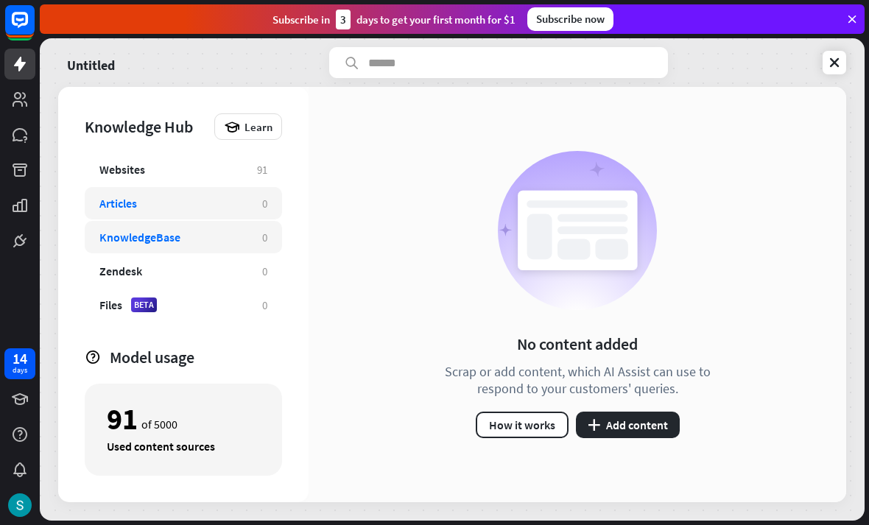
click at [108, 200] on div "Articles" at bounding box center [118, 203] width 38 height 15
click at [15, 97] on icon at bounding box center [20, 99] width 15 height 15
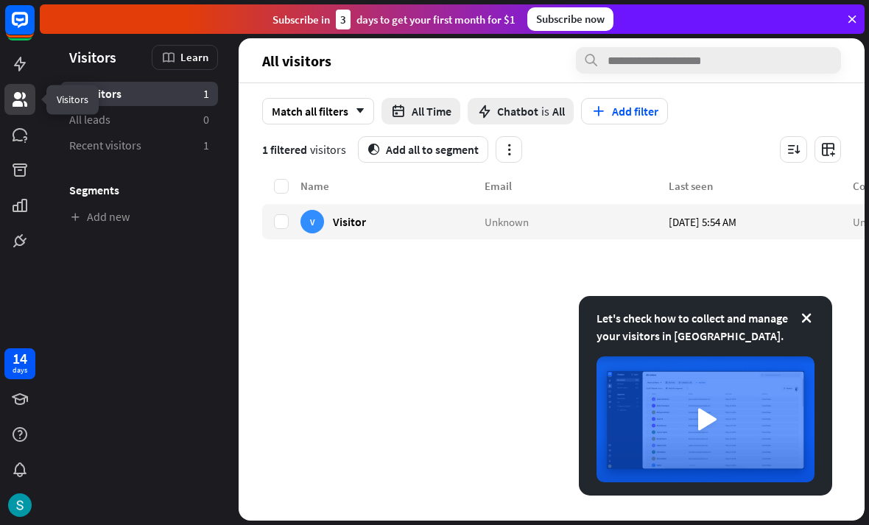
click at [26, 352] on div "14" at bounding box center [20, 358] width 15 height 13
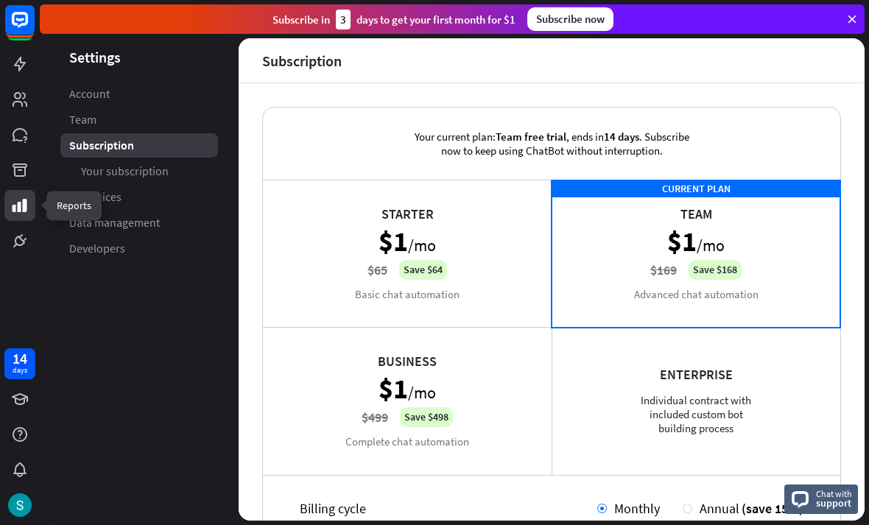
click at [19, 202] on icon at bounding box center [20, 205] width 15 height 13
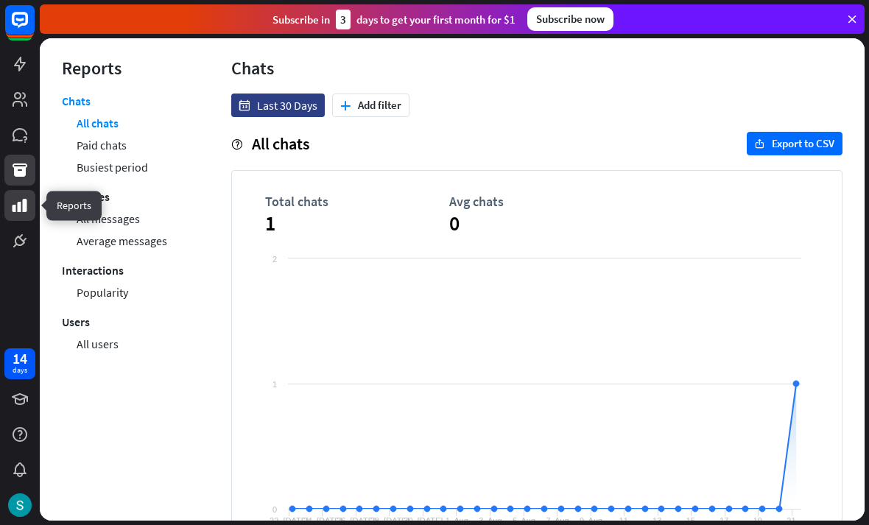
click at [24, 158] on link at bounding box center [19, 170] width 31 height 31
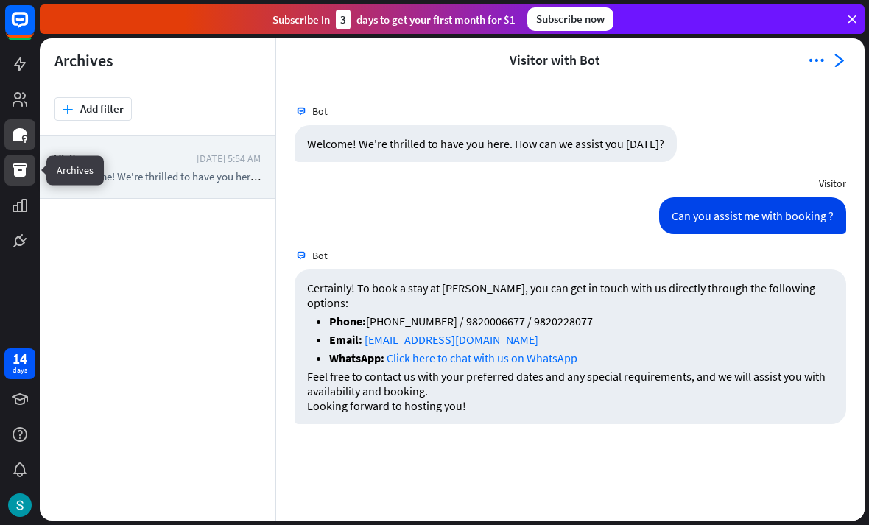
click at [10, 120] on link at bounding box center [19, 134] width 31 height 31
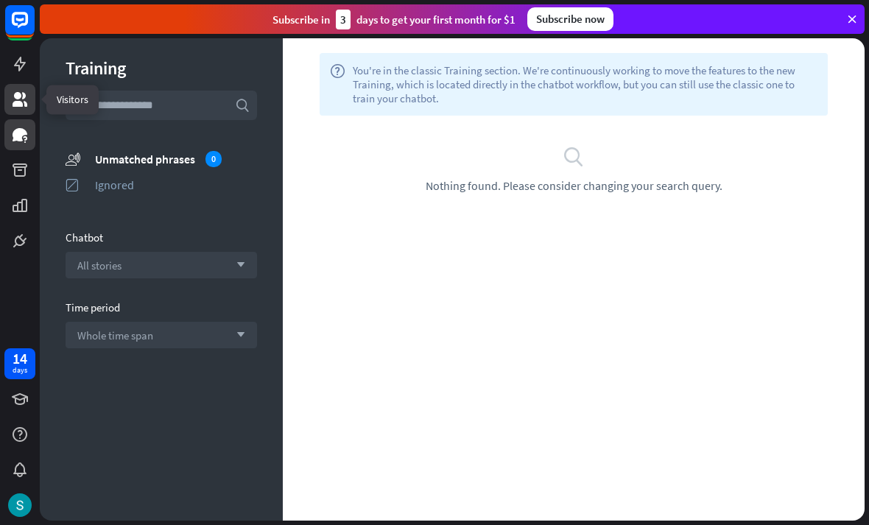
click at [18, 91] on icon at bounding box center [20, 100] width 18 height 18
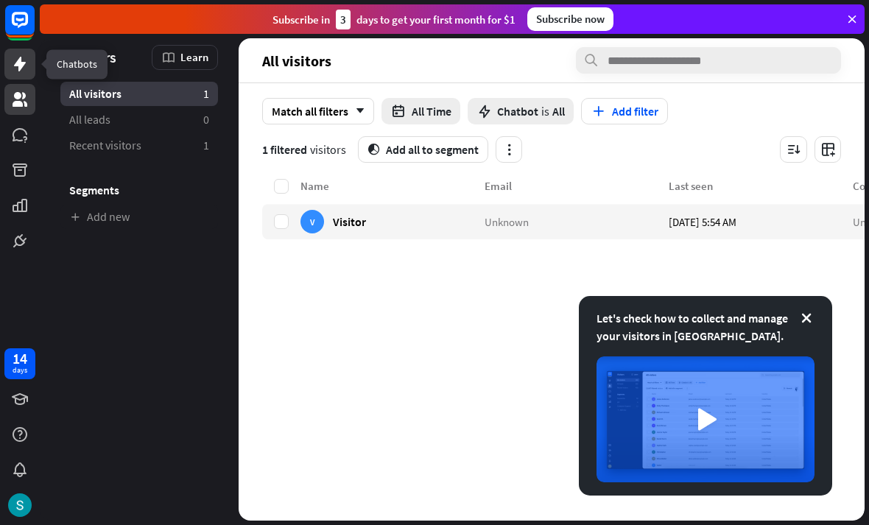
click at [21, 68] on icon at bounding box center [20, 64] width 12 height 15
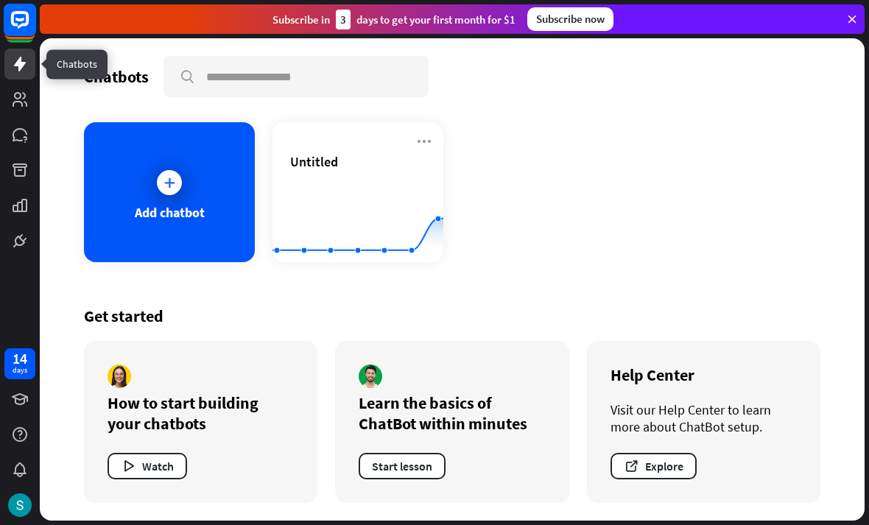
click at [28, 18] on icon at bounding box center [20, 20] width 18 height 18
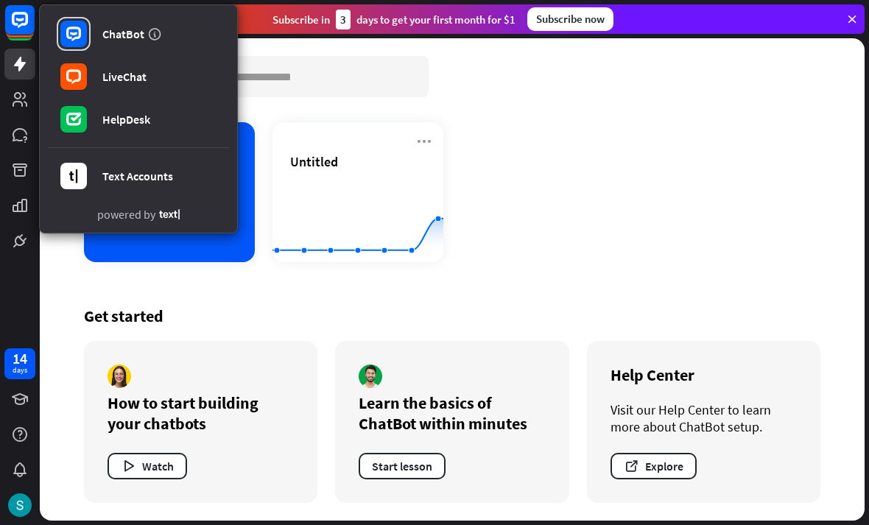
click at [738, 189] on div "Add chatbot Untitled Created with Highcharts 10.1.0 0 1 2" at bounding box center [452, 192] width 737 height 140
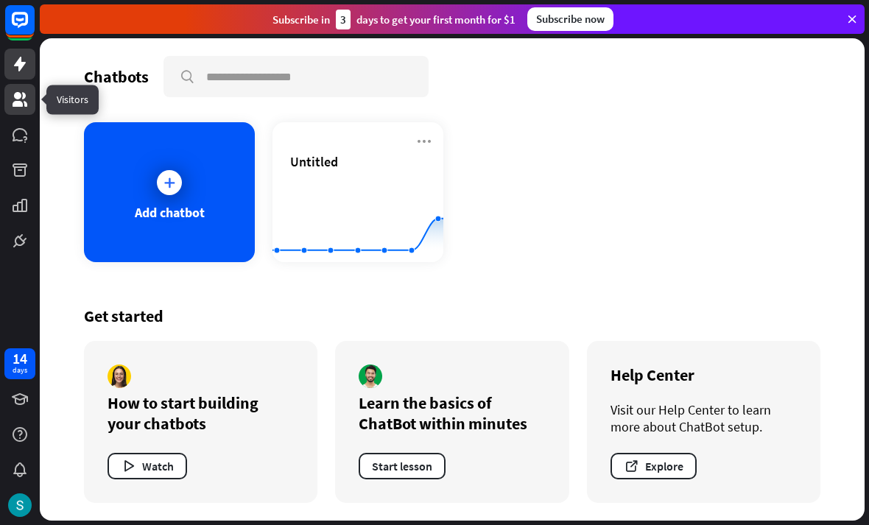
click at [12, 96] on icon at bounding box center [20, 100] width 18 height 18
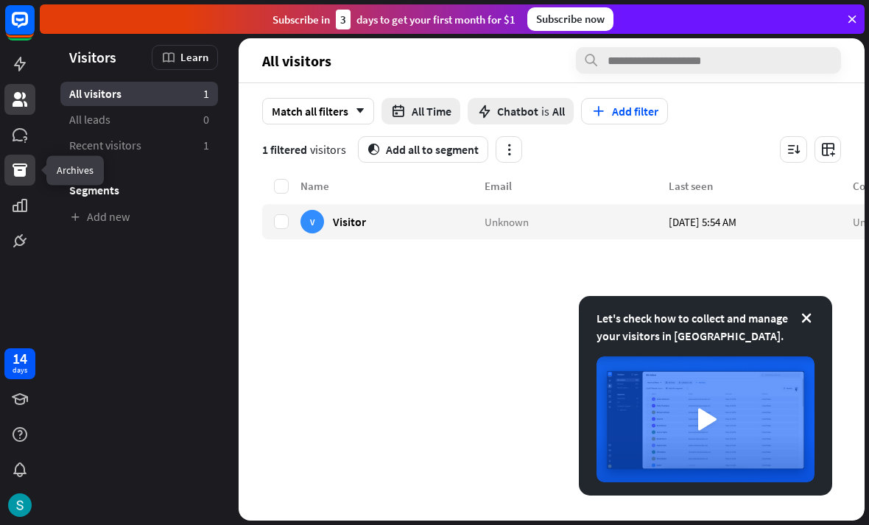
click at [8, 163] on link at bounding box center [19, 170] width 31 height 31
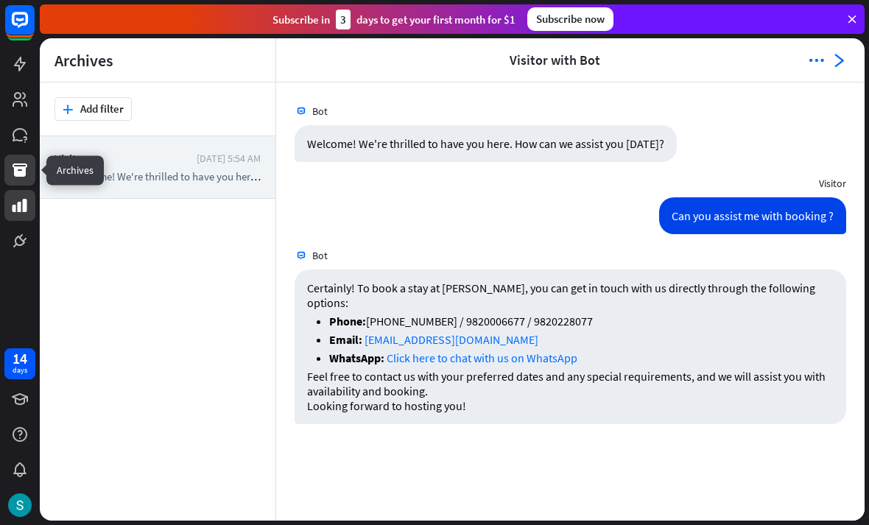
click at [15, 204] on icon at bounding box center [20, 206] width 18 height 18
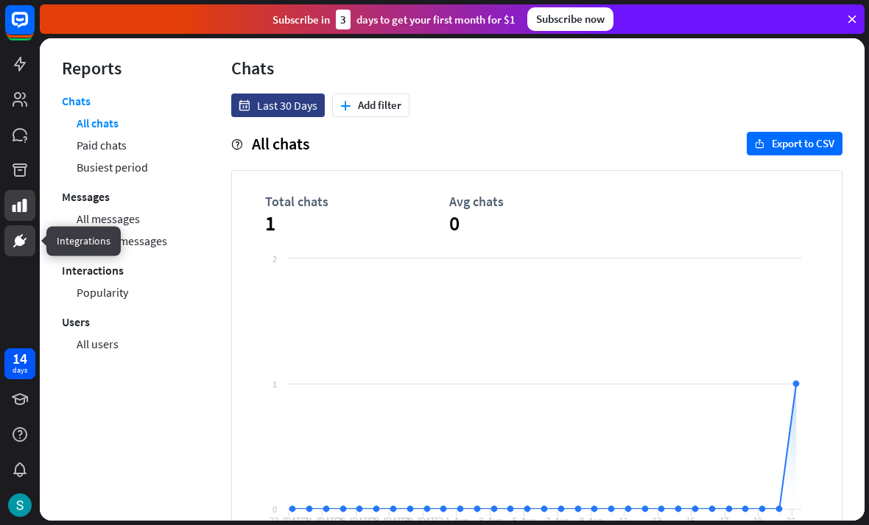
click at [23, 238] on icon at bounding box center [20, 241] width 18 height 18
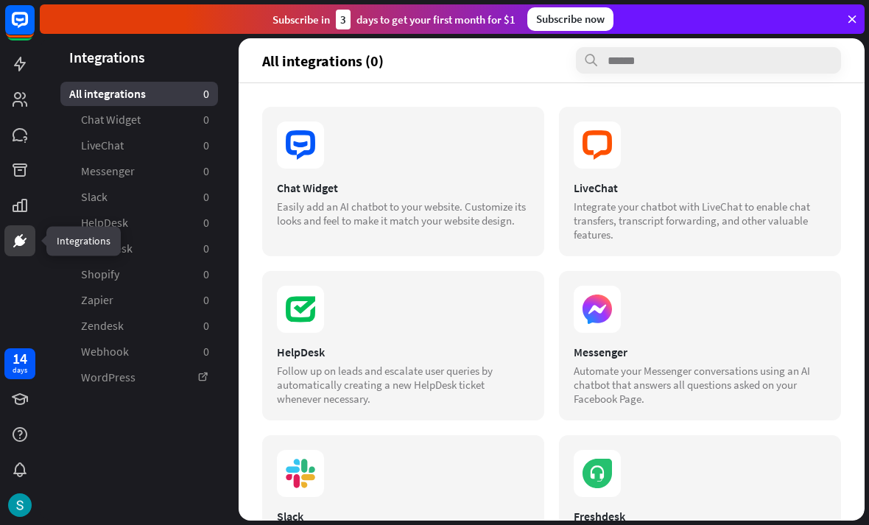
click at [15, 236] on icon at bounding box center [20, 241] width 18 height 18
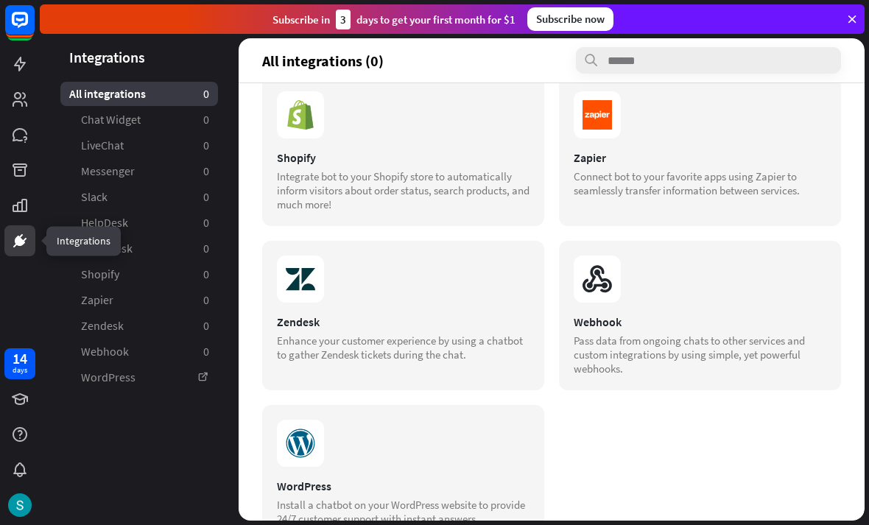
scroll to position [527, 0]
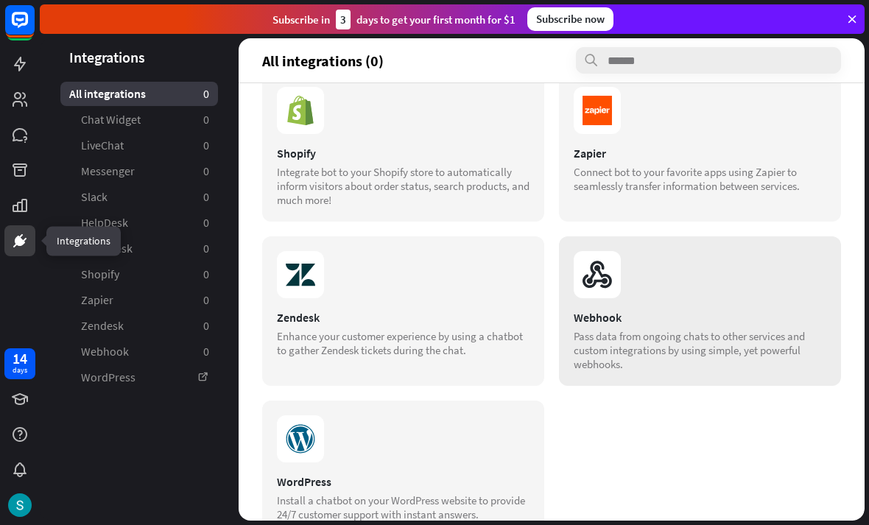
click at [750, 295] on section at bounding box center [700, 274] width 253 height 47
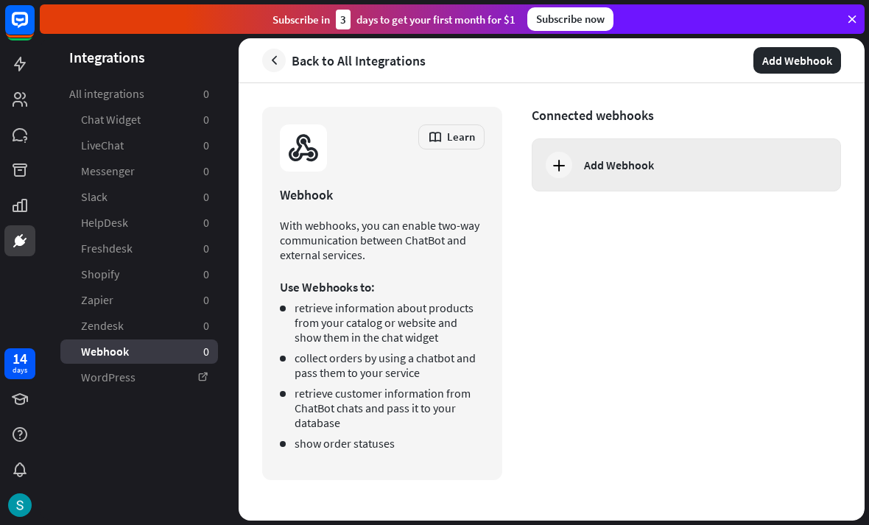
click at [746, 151] on div "Add Webhook" at bounding box center [686, 165] width 309 height 53
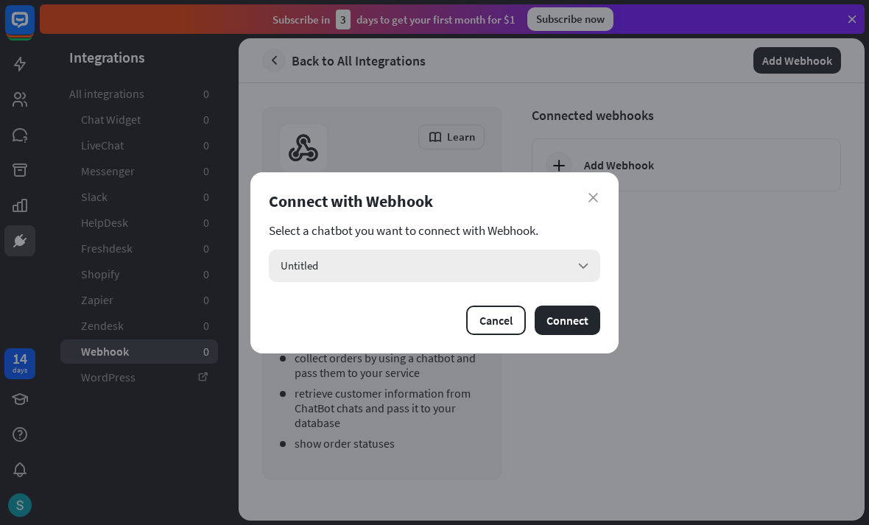
click at [582, 256] on div "Untitled arrow_down" at bounding box center [435, 266] width 332 height 32
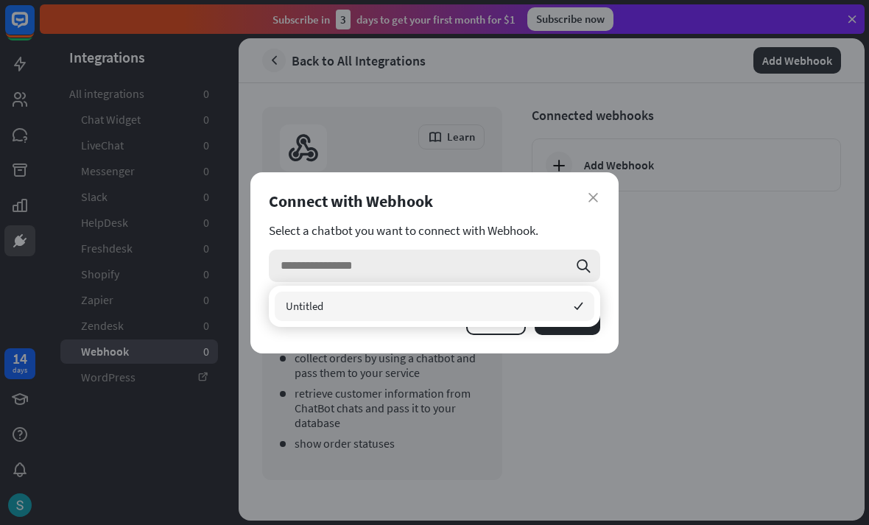
click at [537, 257] on input "search" at bounding box center [424, 266] width 287 height 32
click at [461, 263] on input "search" at bounding box center [424, 266] width 287 height 32
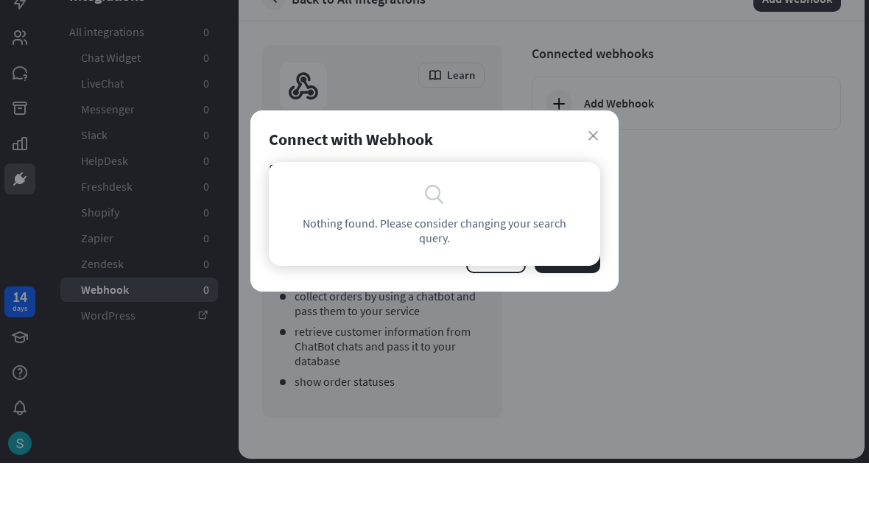
type input "**********"
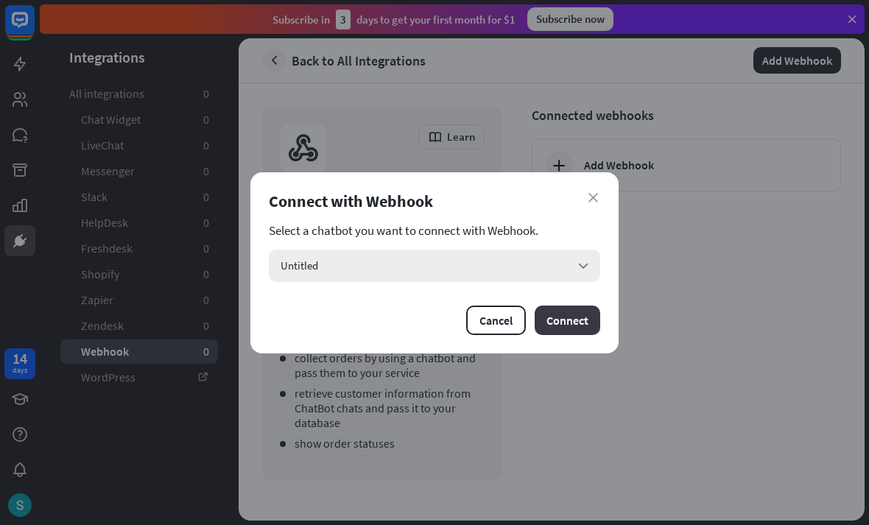
click at [569, 311] on button "Connect" at bounding box center [568, 320] width 66 height 29
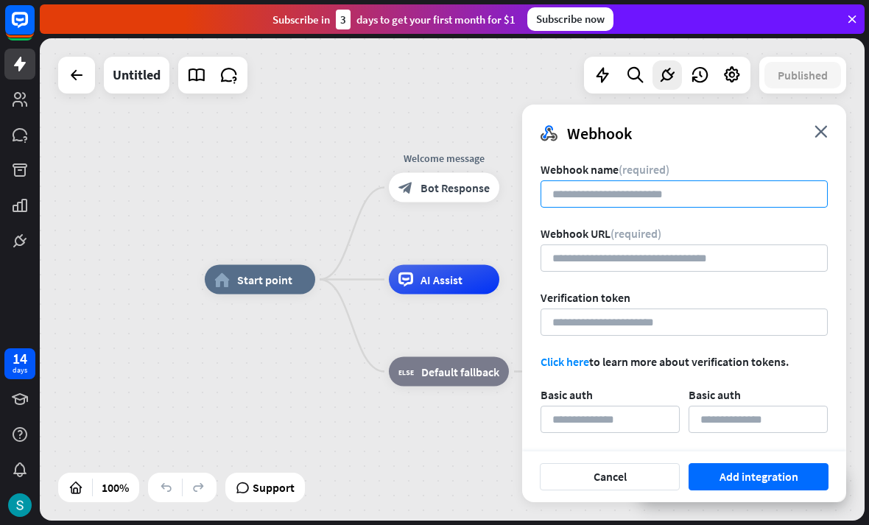
click at [734, 191] on input at bounding box center [684, 193] width 287 height 27
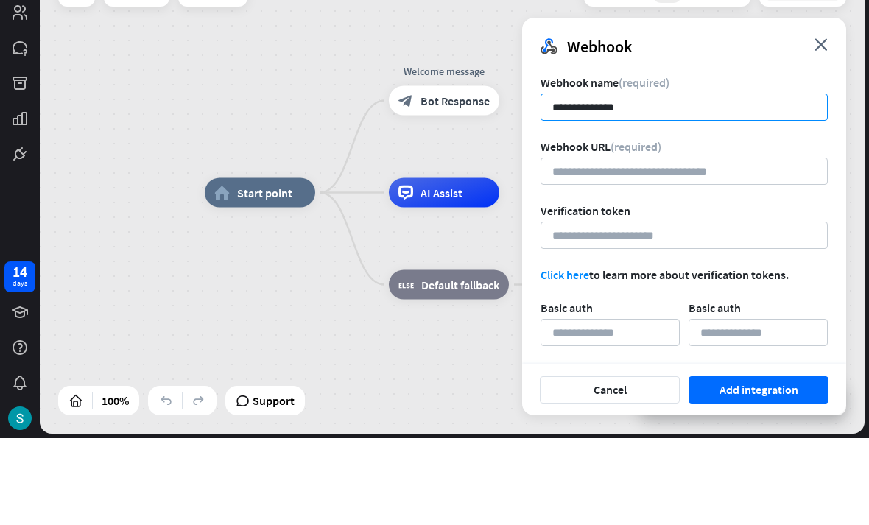
type input "**********"
click at [759, 463] on button "Add integration" at bounding box center [759, 476] width 140 height 27
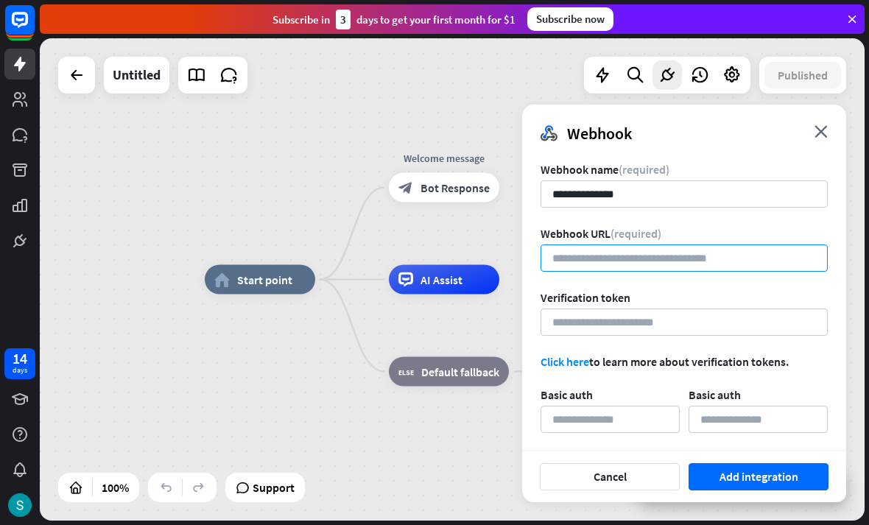
click at [605, 249] on input "url" at bounding box center [684, 258] width 287 height 27
paste input "**********"
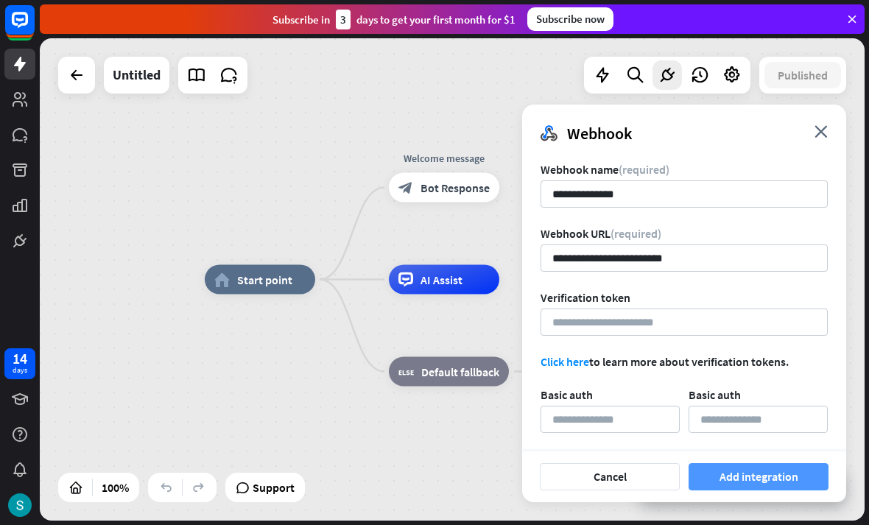
click at [731, 477] on button "Add integration" at bounding box center [759, 476] width 140 height 27
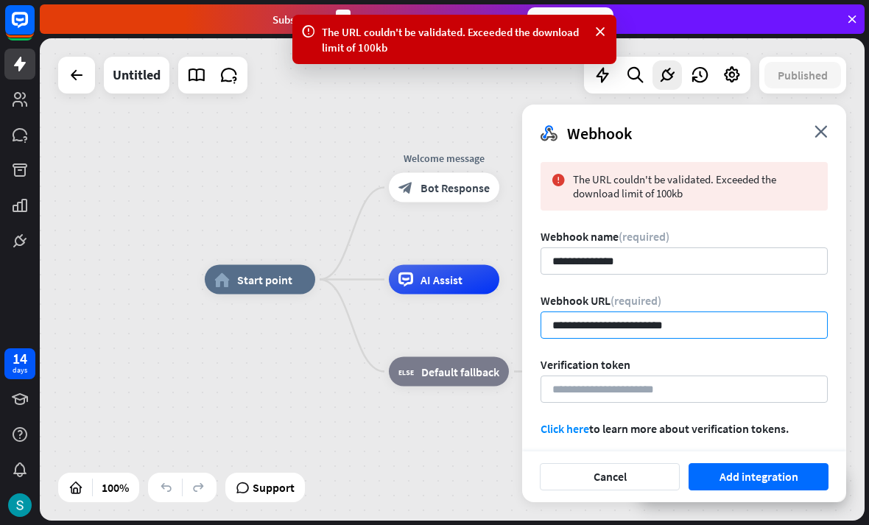
click at [695, 325] on input "**********" at bounding box center [684, 325] width 287 height 27
type input "*"
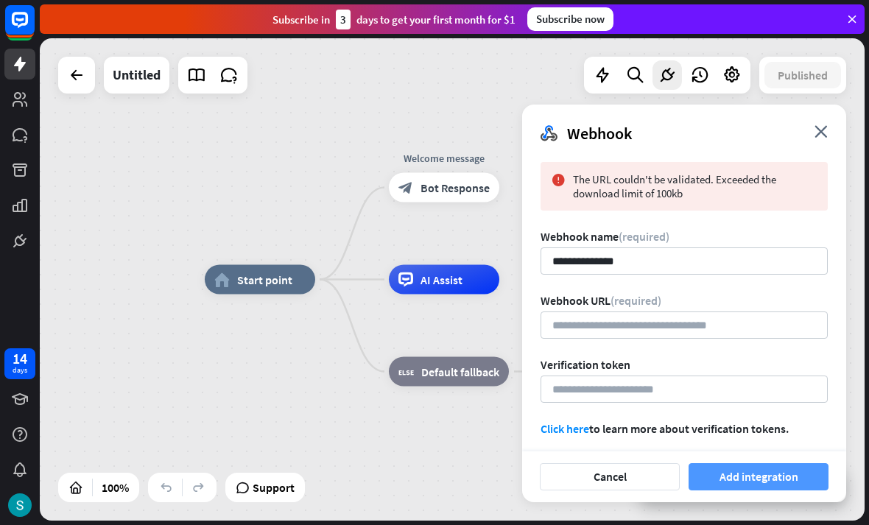
click at [715, 470] on button "Add integration" at bounding box center [759, 476] width 140 height 27
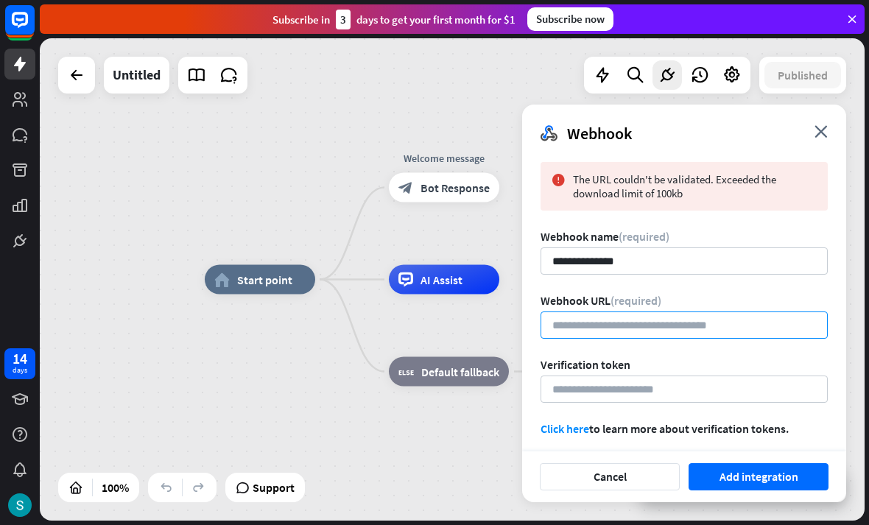
click at [717, 335] on input "url" at bounding box center [684, 325] width 287 height 27
click at [719, 353] on form "**********" at bounding box center [684, 372] width 287 height 420
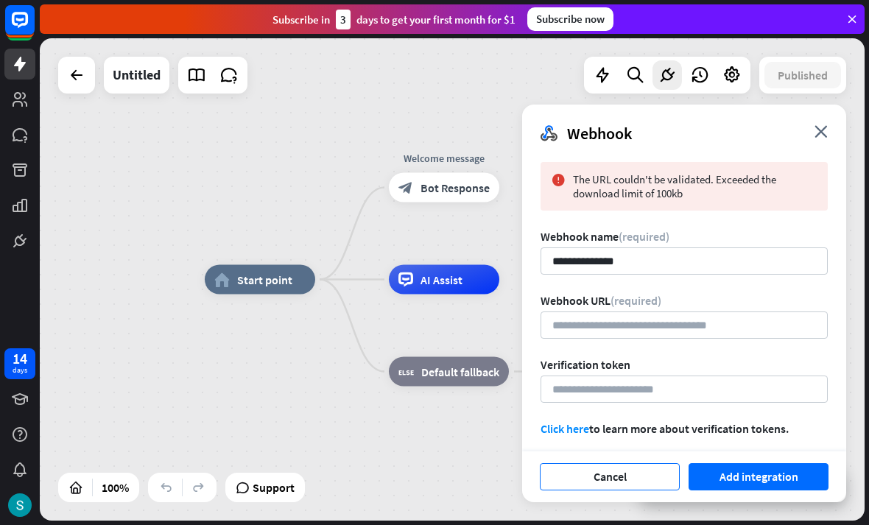
click at [637, 486] on button "Cancel" at bounding box center [610, 476] width 140 height 27
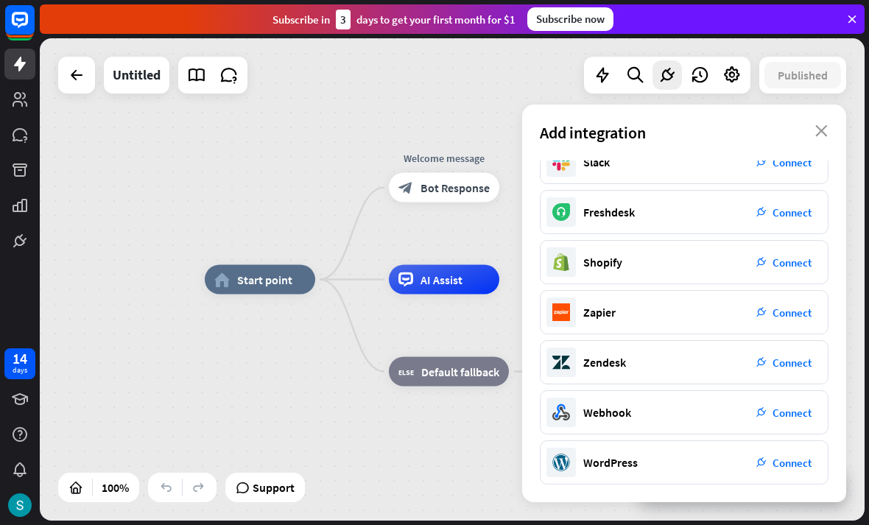
scroll to position [221, 0]
click at [823, 127] on icon "close" at bounding box center [822, 131] width 13 height 12
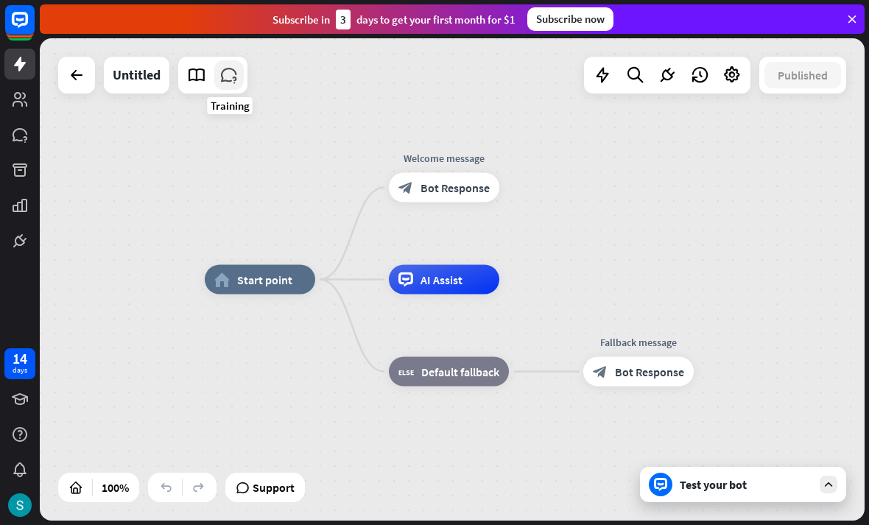
click at [230, 75] on icon at bounding box center [229, 75] width 19 height 19
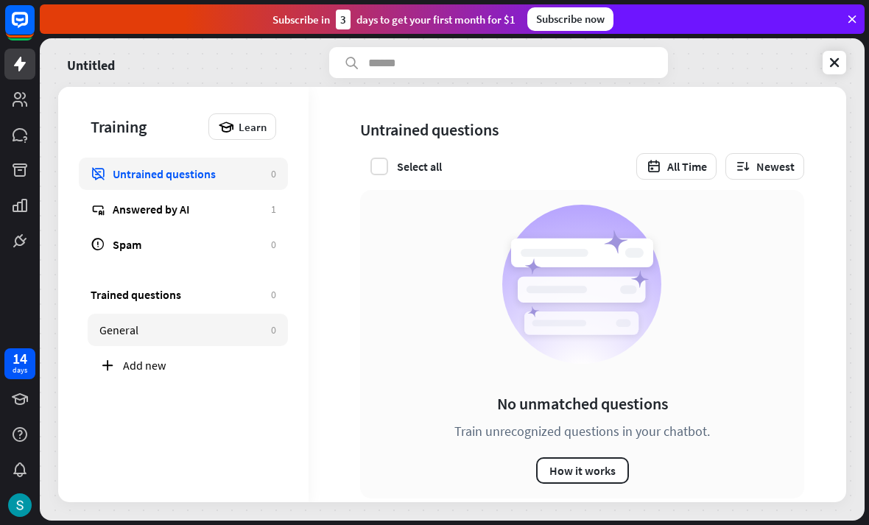
click at [146, 326] on div "General" at bounding box center [181, 330] width 164 height 15
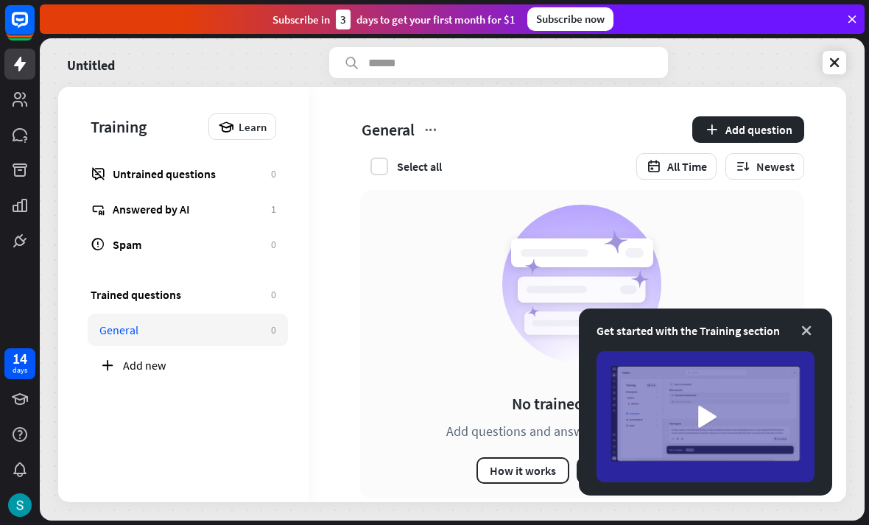
click at [801, 331] on icon at bounding box center [806, 330] width 15 height 15
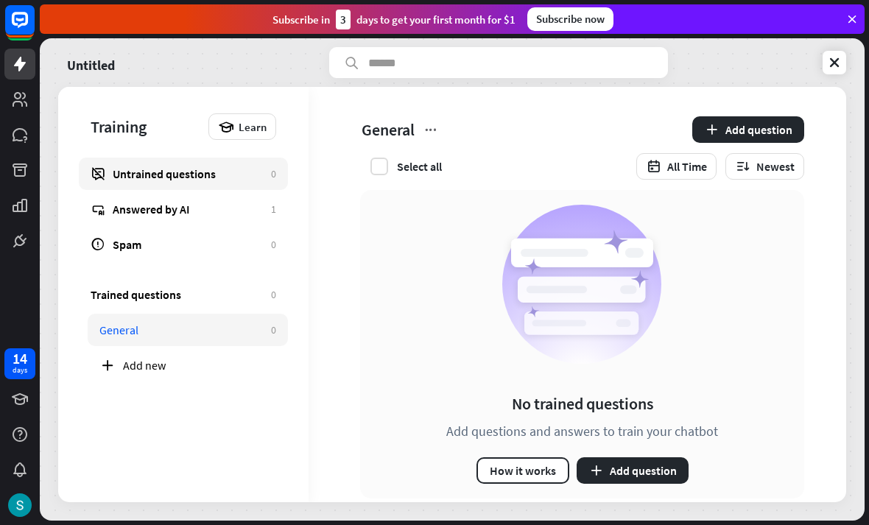
click at [247, 178] on div "Untrained questions" at bounding box center [188, 173] width 151 height 15
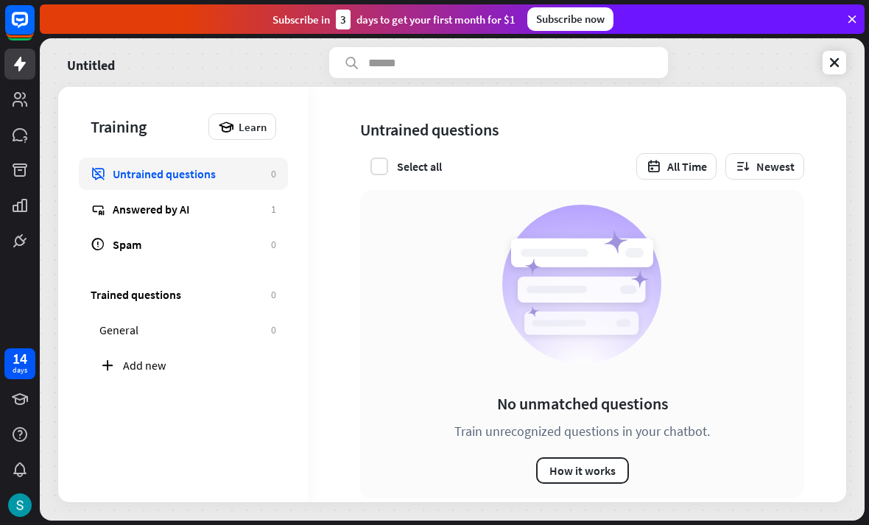
click at [579, 349] on circle at bounding box center [581, 284] width 159 height 159
click at [213, 226] on div "Untrained questions 0 Answered by AI 1 Spam 0" at bounding box center [184, 209] width 186 height 103
click at [212, 214] on div "Answered by AI" at bounding box center [188, 209] width 151 height 15
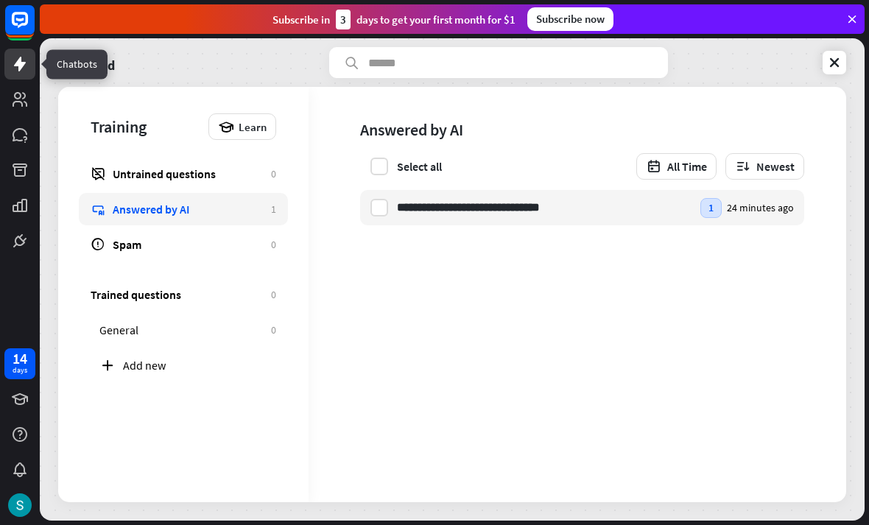
click at [20, 73] on link at bounding box center [19, 64] width 31 height 31
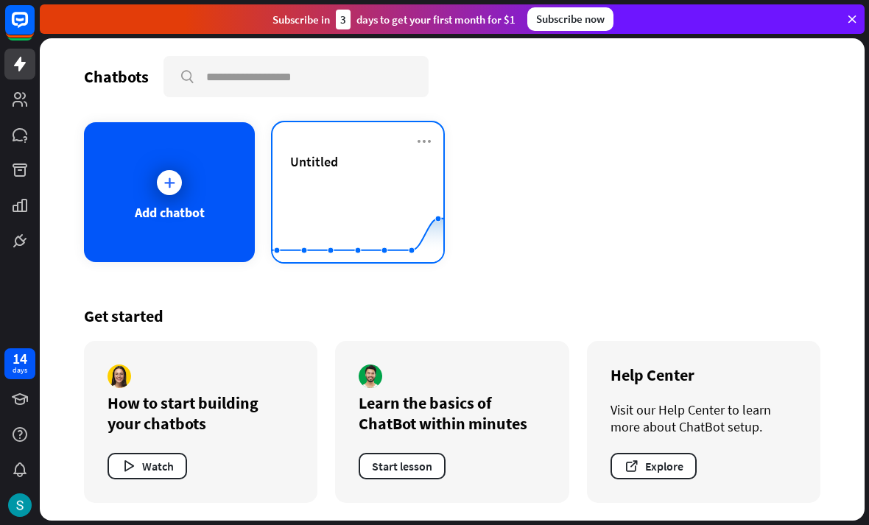
click at [325, 168] on span "Untitled" at bounding box center [314, 161] width 48 height 17
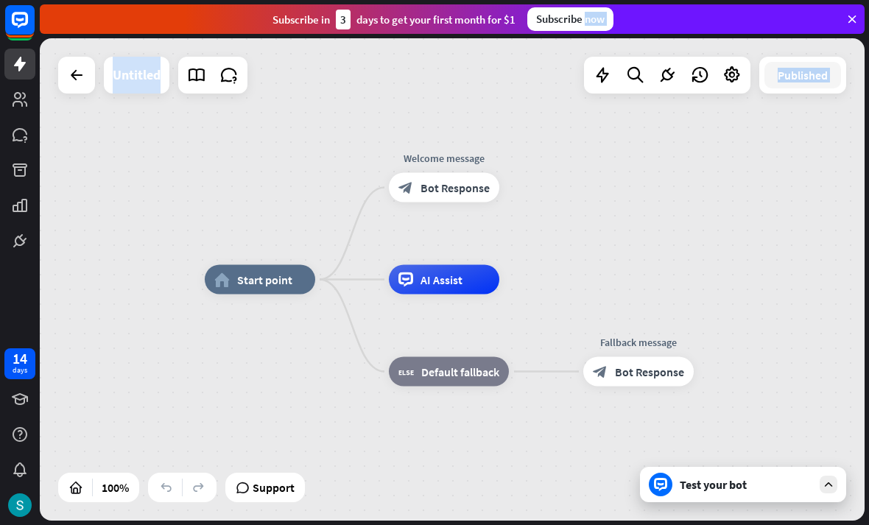
click at [132, 78] on div "Untitled" at bounding box center [137, 75] width 48 height 37
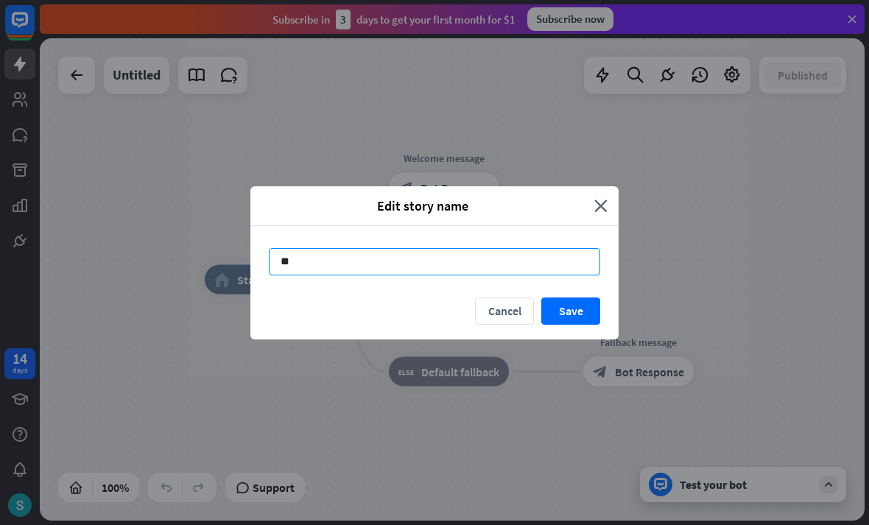
type input "*"
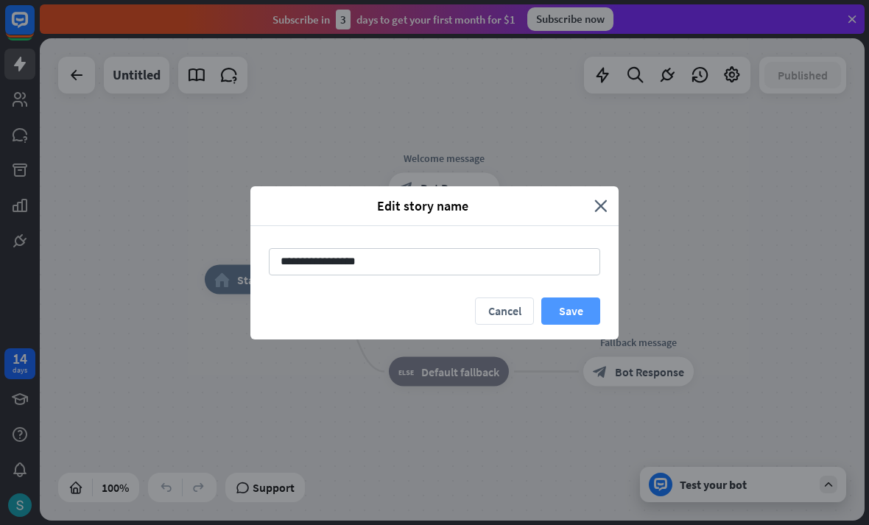
type input "**********"
click at [576, 304] on button "Save" at bounding box center [570, 311] width 59 height 27
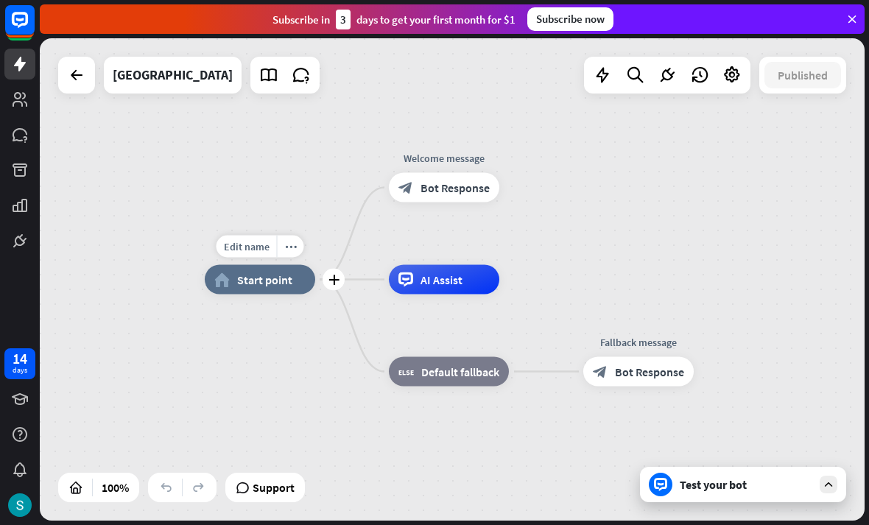
click at [260, 282] on span "Start point" at bounding box center [264, 280] width 55 height 15
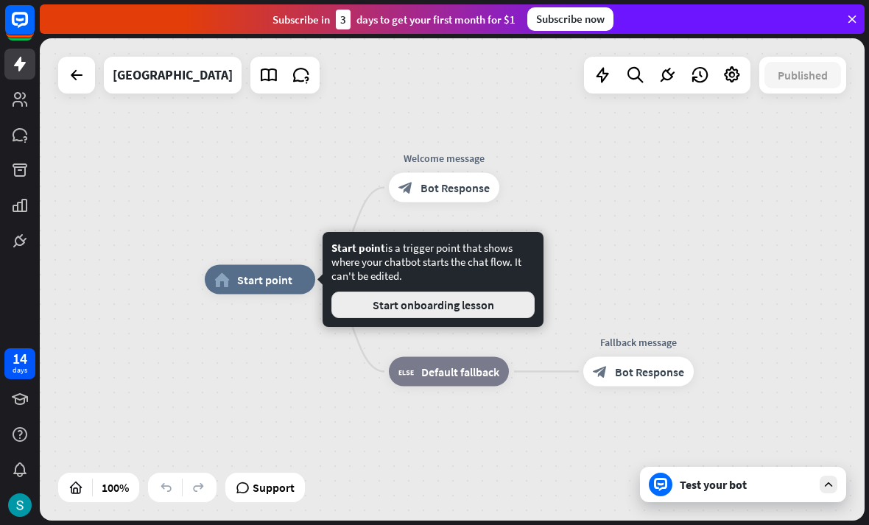
click at [363, 299] on button "Start onboarding lesson" at bounding box center [433, 305] width 203 height 27
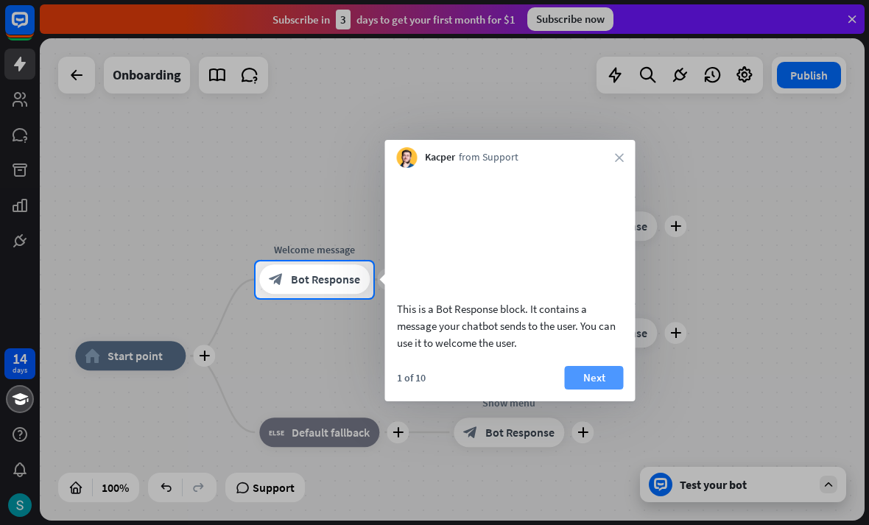
click at [578, 390] on button "Next" at bounding box center [594, 378] width 59 height 24
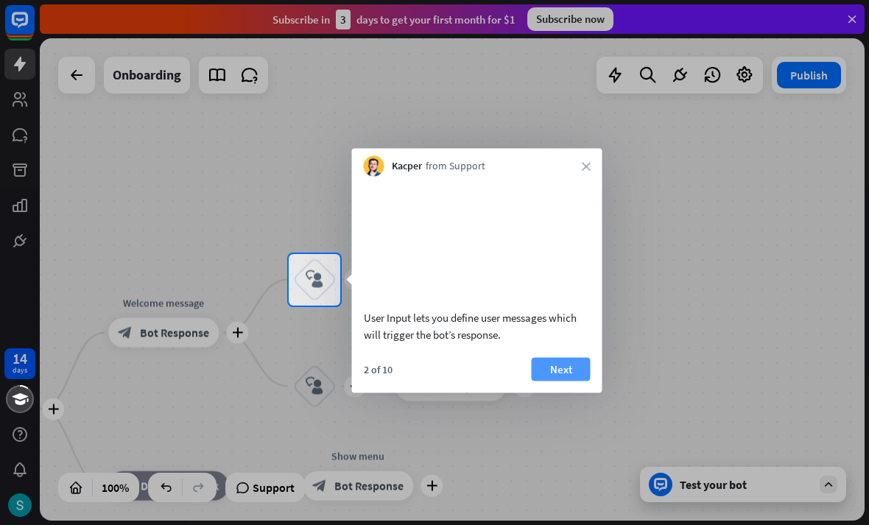
click at [555, 381] on button "Next" at bounding box center [561, 369] width 59 height 24
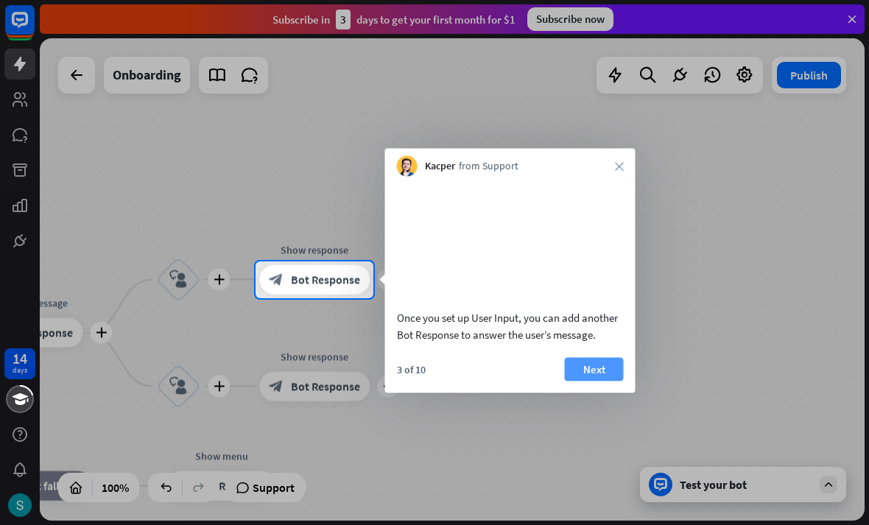
click at [587, 381] on button "Next" at bounding box center [594, 369] width 59 height 24
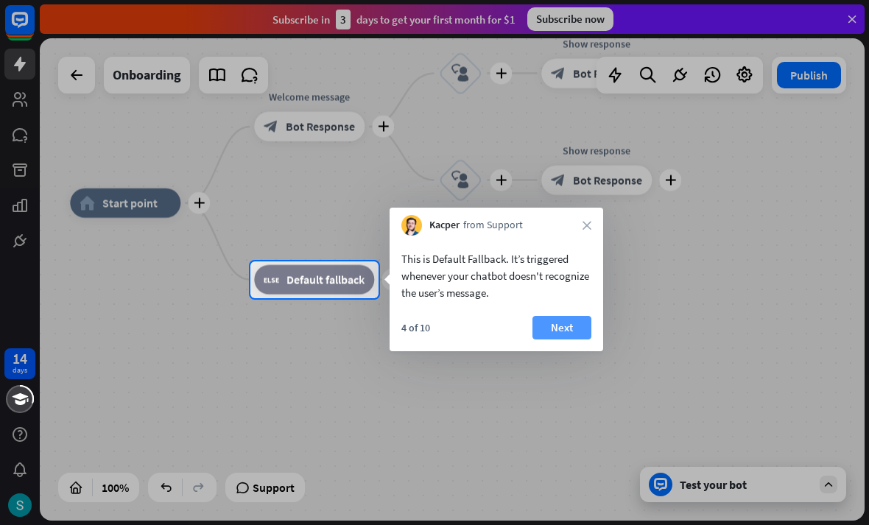
click at [578, 335] on button "Next" at bounding box center [562, 328] width 59 height 24
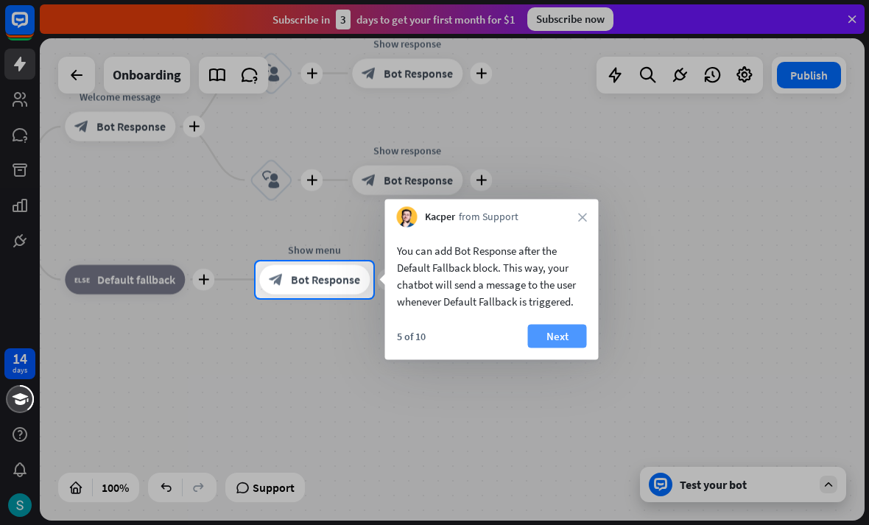
click at [553, 337] on button "Next" at bounding box center [557, 337] width 59 height 24
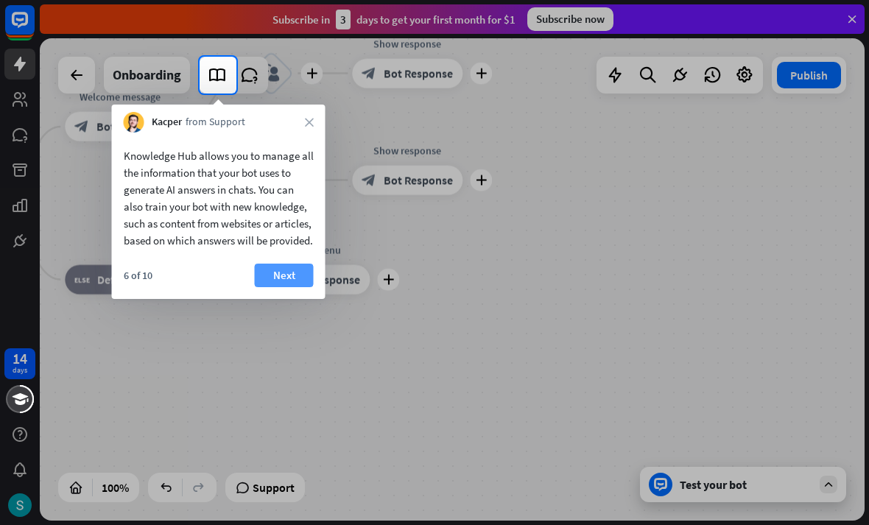
click at [281, 287] on button "Next" at bounding box center [284, 276] width 59 height 24
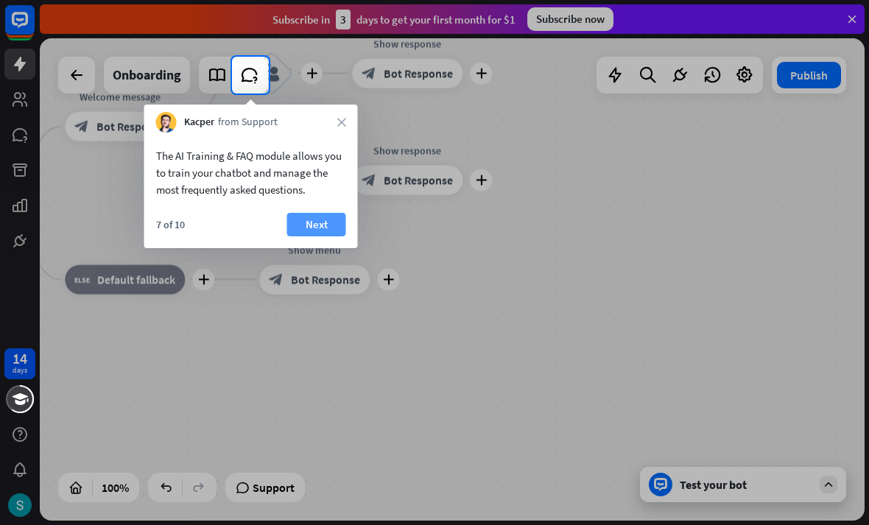
click at [311, 225] on button "Next" at bounding box center [316, 225] width 59 height 24
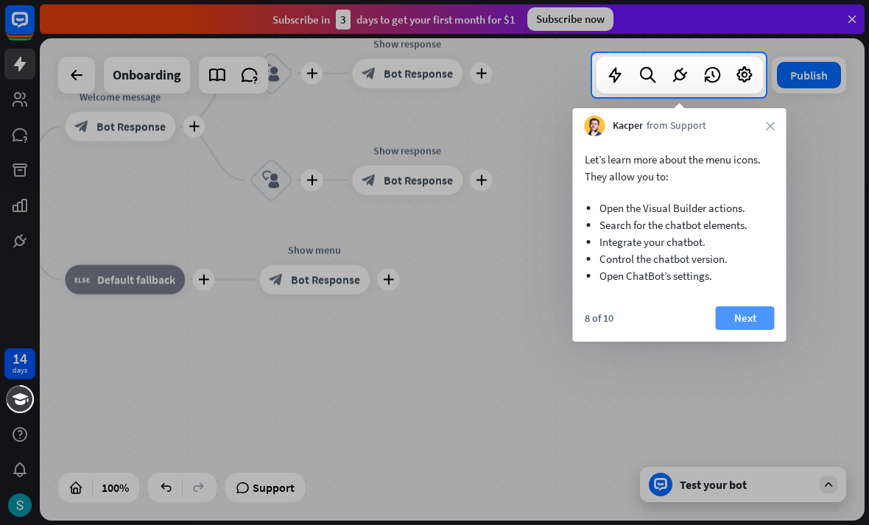
click at [749, 318] on button "Next" at bounding box center [745, 318] width 59 height 24
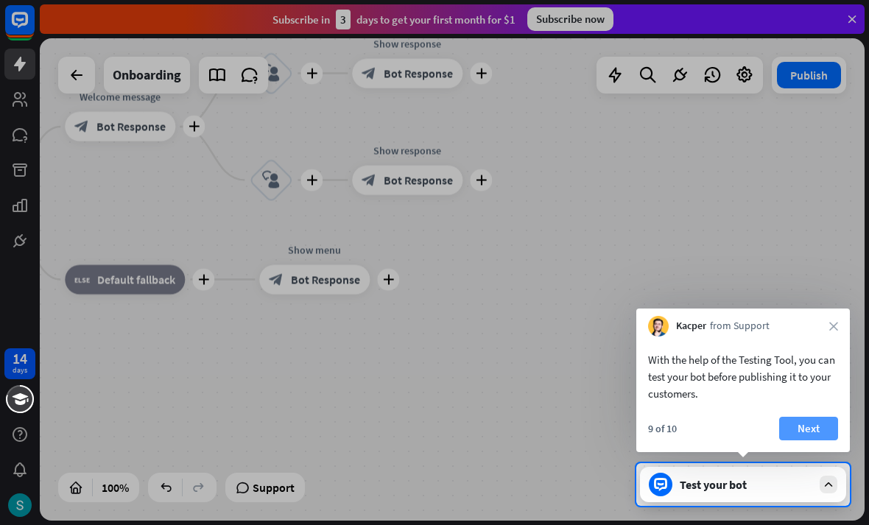
click at [807, 434] on button "Next" at bounding box center [808, 429] width 59 height 24
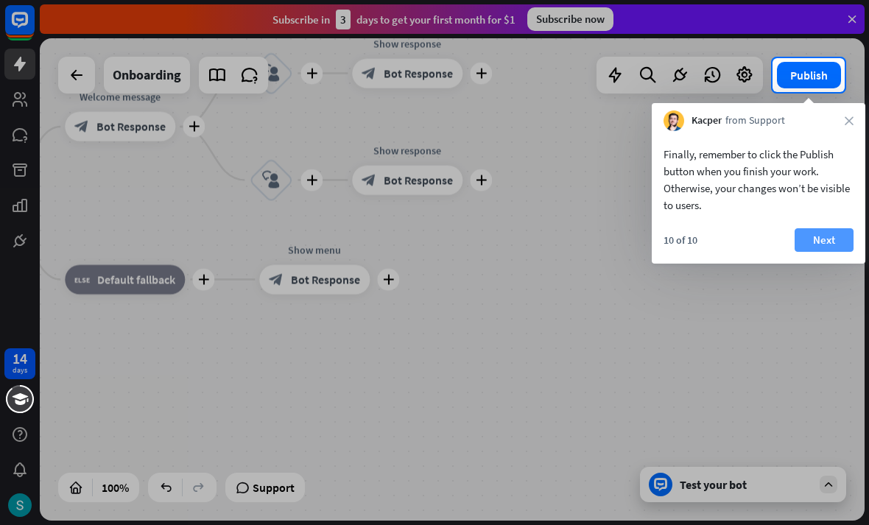
click at [838, 242] on button "Next" at bounding box center [824, 240] width 59 height 24
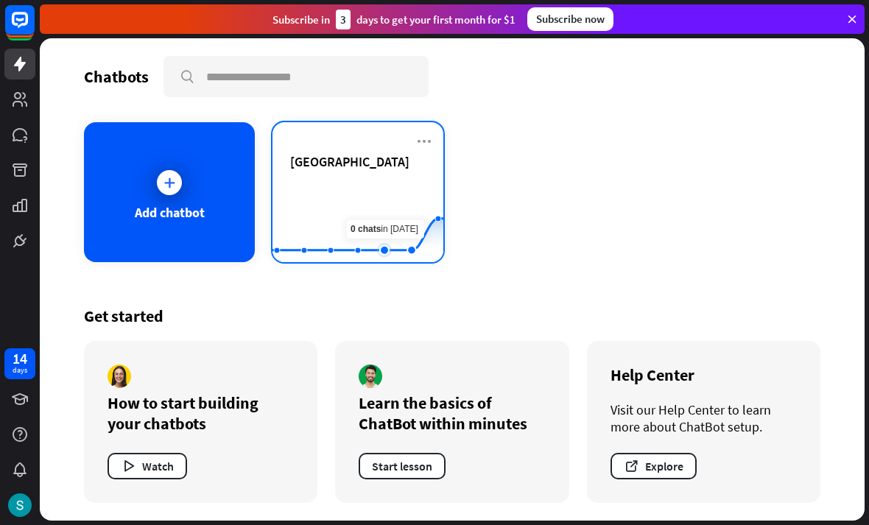
click at [385, 195] on rect at bounding box center [358, 226] width 171 height 92
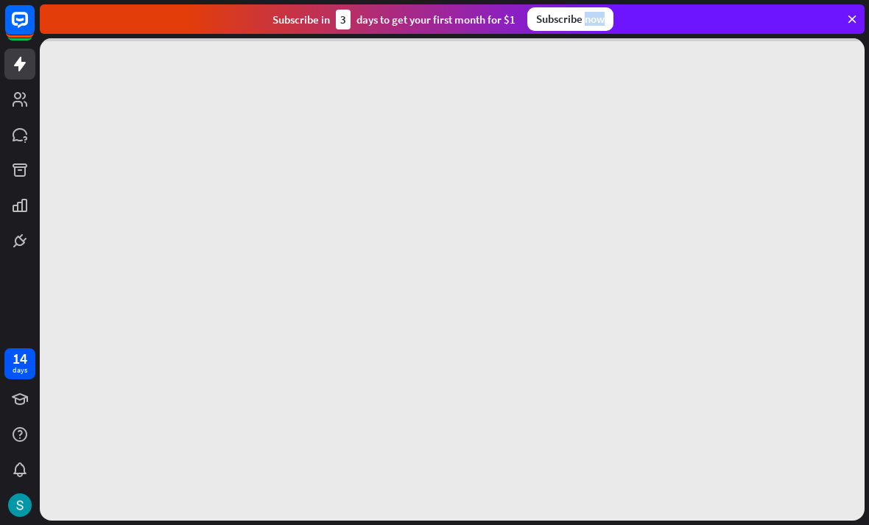
click at [385, 195] on div at bounding box center [452, 279] width 825 height 483
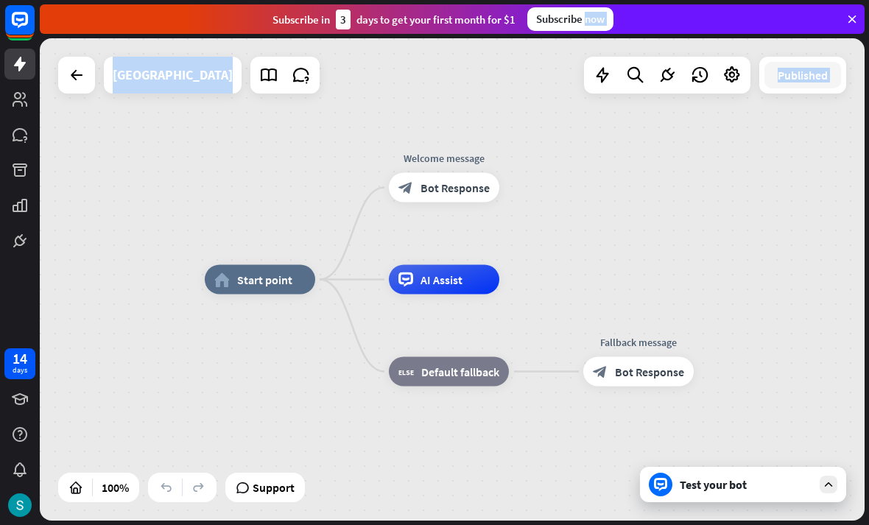
click at [655, 139] on div "home_2 Start point Welcome message block_bot_response Bot Response AI Assist bl…" at bounding box center [452, 279] width 825 height 483
click at [311, 139] on div "home_2 Start point Welcome message block_bot_response Bot Response AI Assist bl…" at bounding box center [452, 279] width 825 height 483
click at [295, 145] on div "home_2 Start point Welcome message block_bot_response Bot Response AI Assist bl…" at bounding box center [452, 279] width 825 height 483
click at [606, 75] on icon at bounding box center [602, 75] width 19 height 19
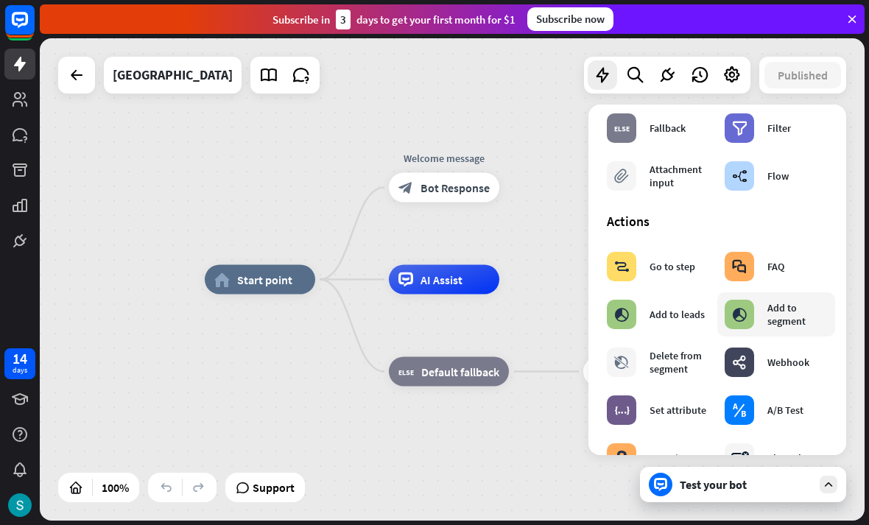
scroll to position [99, 0]
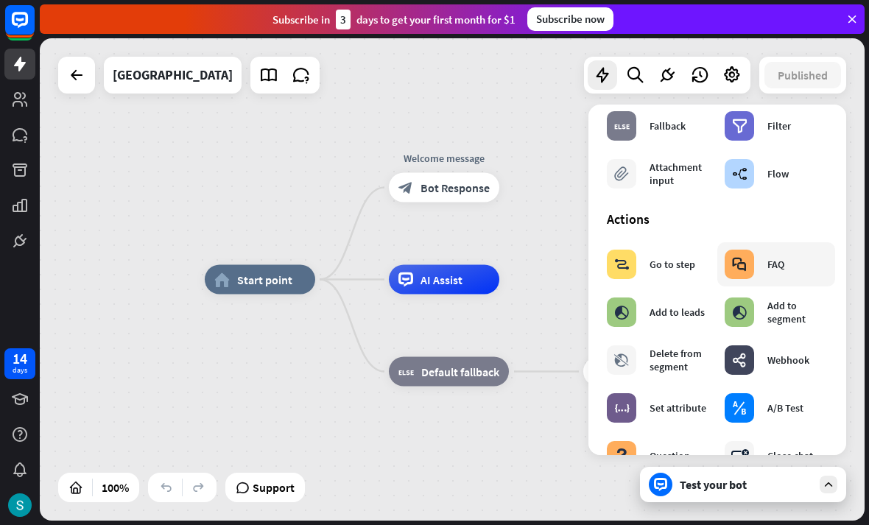
click at [746, 268] on icon "block_faq" at bounding box center [739, 264] width 15 height 15
click at [762, 264] on div "block_faq FAQ" at bounding box center [755, 264] width 60 height 29
click at [767, 271] on div "block_faq FAQ" at bounding box center [755, 264] width 60 height 29
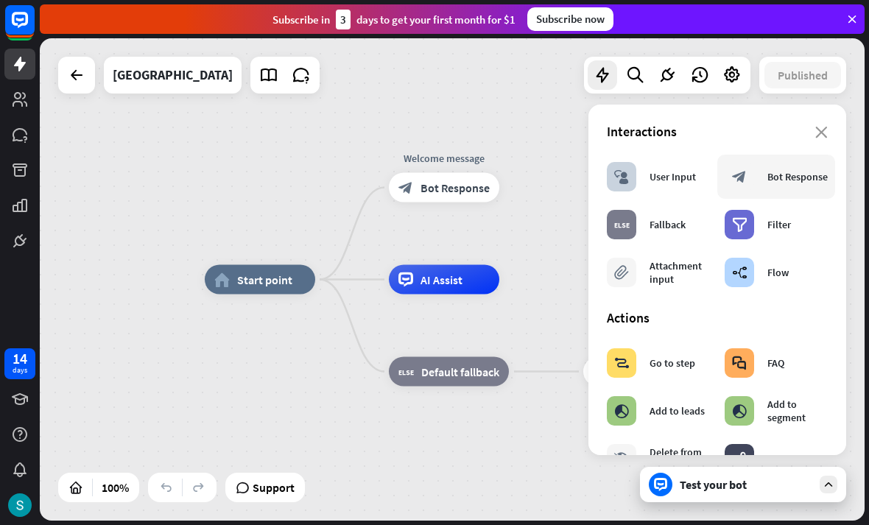
scroll to position [0, 0]
click at [760, 361] on div "block_faq FAQ" at bounding box center [755, 362] width 60 height 29
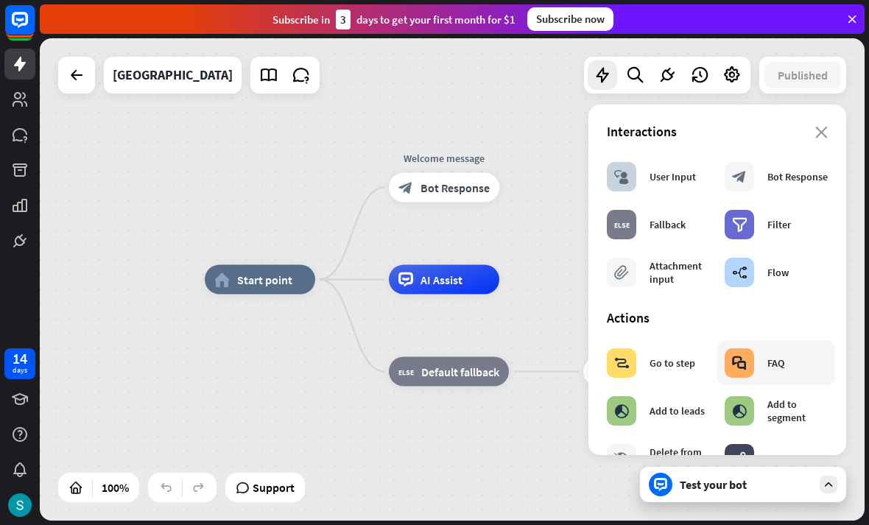
click at [760, 361] on div "block_faq FAQ" at bounding box center [755, 362] width 60 height 29
click at [662, 369] on div "block_goto Go to step" at bounding box center [651, 362] width 88 height 29
click at [662, 369] on div "Go to step" at bounding box center [673, 363] width 46 height 13
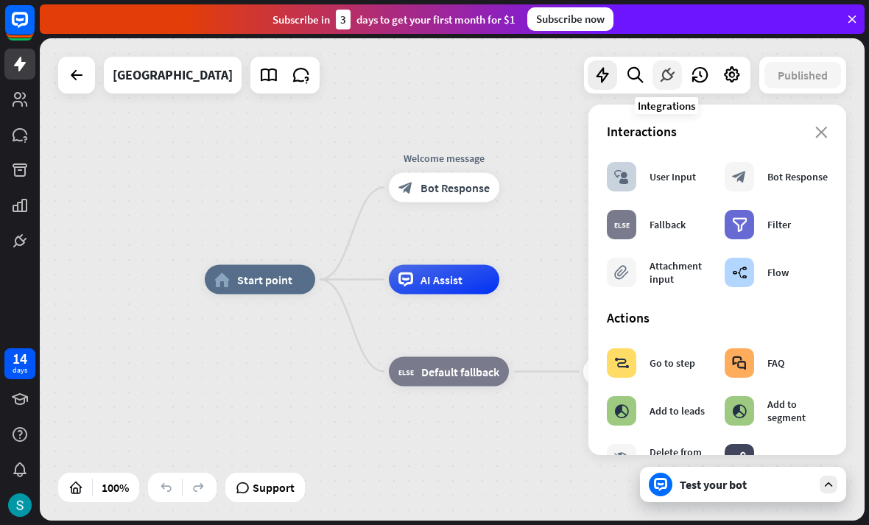
click at [667, 76] on icon at bounding box center [667, 75] width 19 height 19
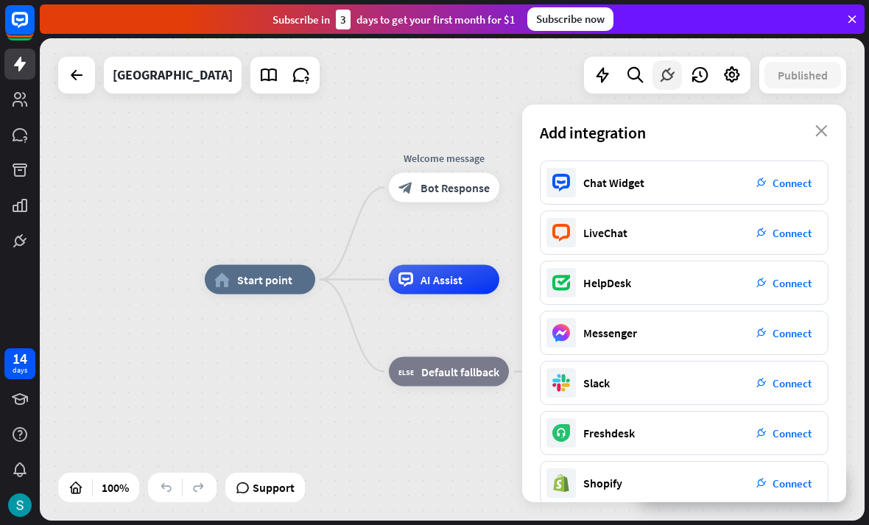
click at [665, 89] on div at bounding box center [667, 74] width 29 height 29
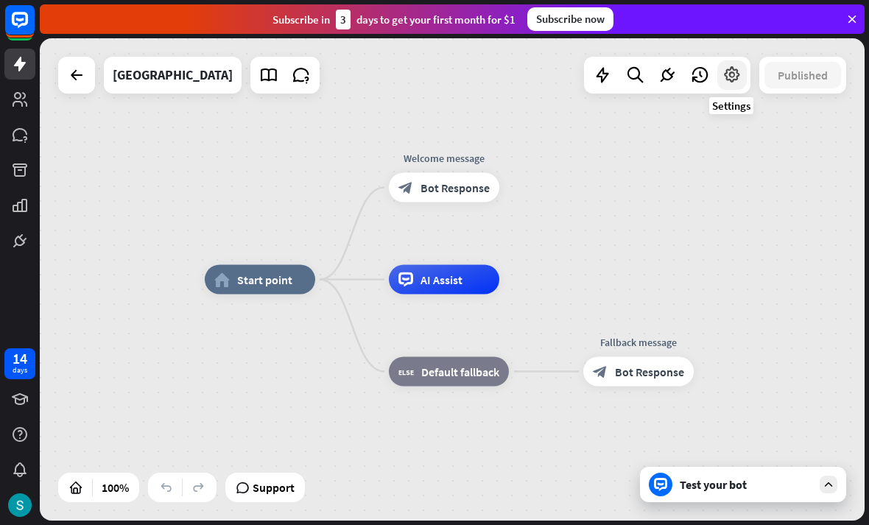
click at [739, 73] on icon at bounding box center [732, 75] width 19 height 19
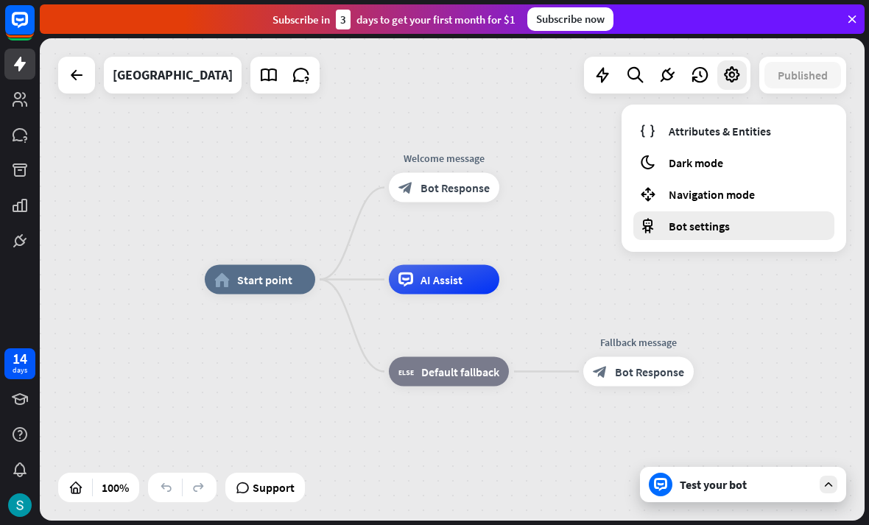
click at [707, 225] on span "Bot settings" at bounding box center [699, 226] width 61 height 15
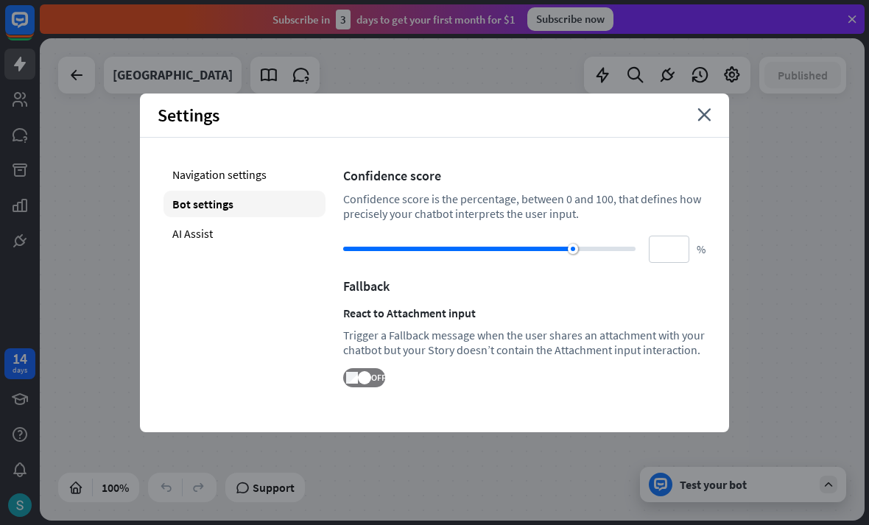
drag, startPoint x: 553, startPoint y: 250, endPoint x: 629, endPoint y: 253, distance: 76.6
click at [578, 252] on div at bounding box center [573, 249] width 10 height 10
click at [197, 233] on div "AI Assist" at bounding box center [245, 233] width 162 height 27
type input "**"
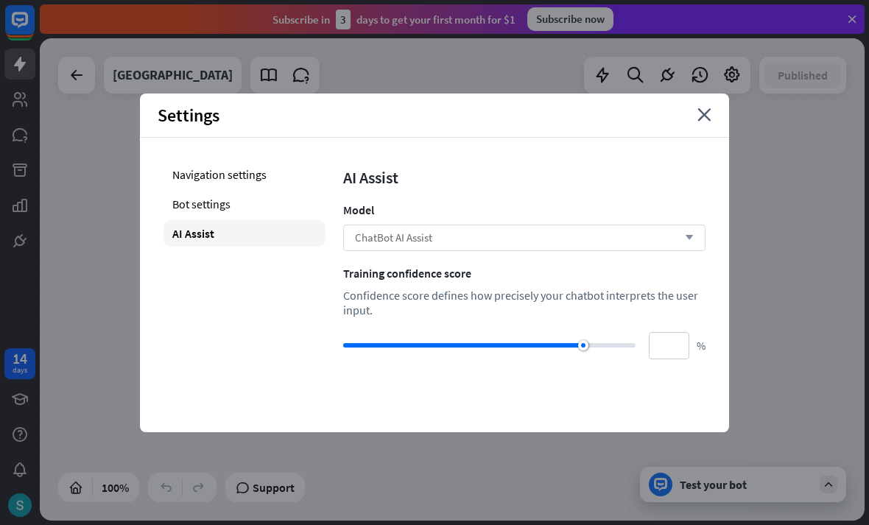
click at [390, 231] on span "ChatBot AI Assist" at bounding box center [393, 238] width 77 height 14
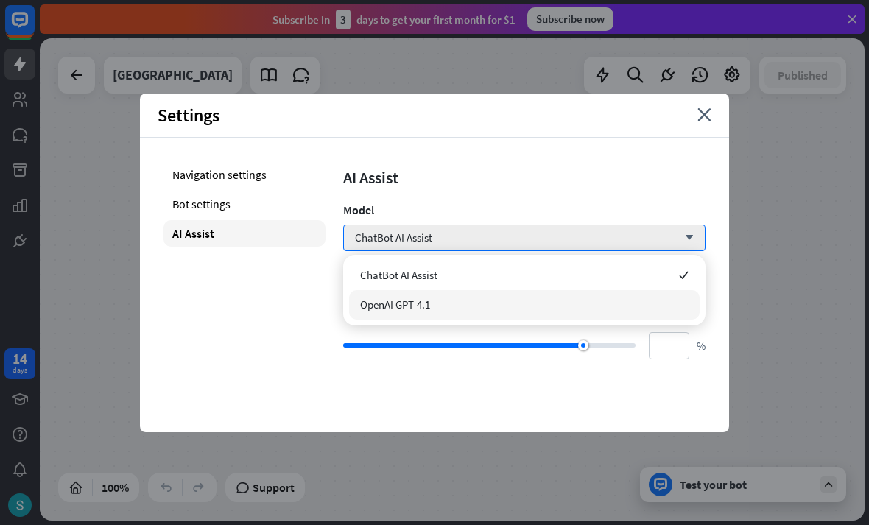
click at [393, 306] on span "OpenAI GPT-4.1" at bounding box center [395, 305] width 70 height 14
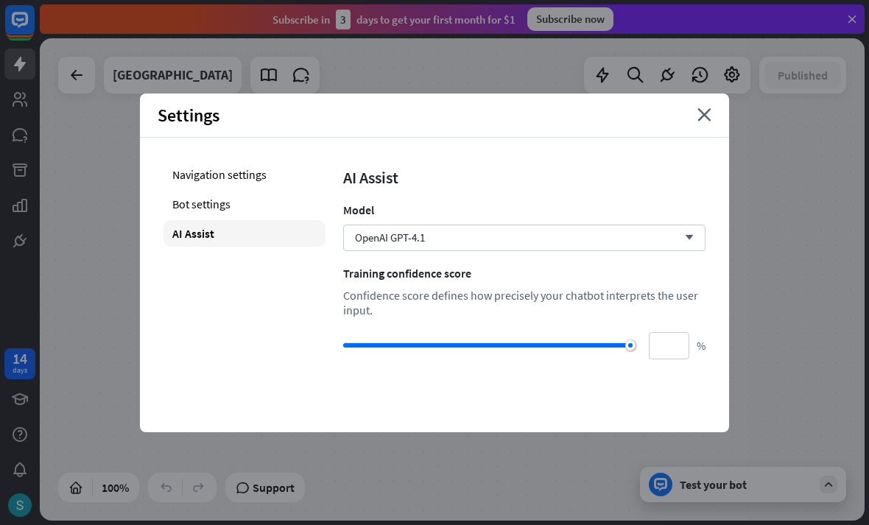
type input "***"
drag, startPoint x: 588, startPoint y: 348, endPoint x: 645, endPoint y: 348, distance: 57.5
click at [645, 348] on div "*** %" at bounding box center [524, 345] width 362 height 27
click at [646, 348] on div "*** %" at bounding box center [524, 345] width 362 height 27
click at [241, 173] on div "Navigation settings" at bounding box center [245, 174] width 162 height 27
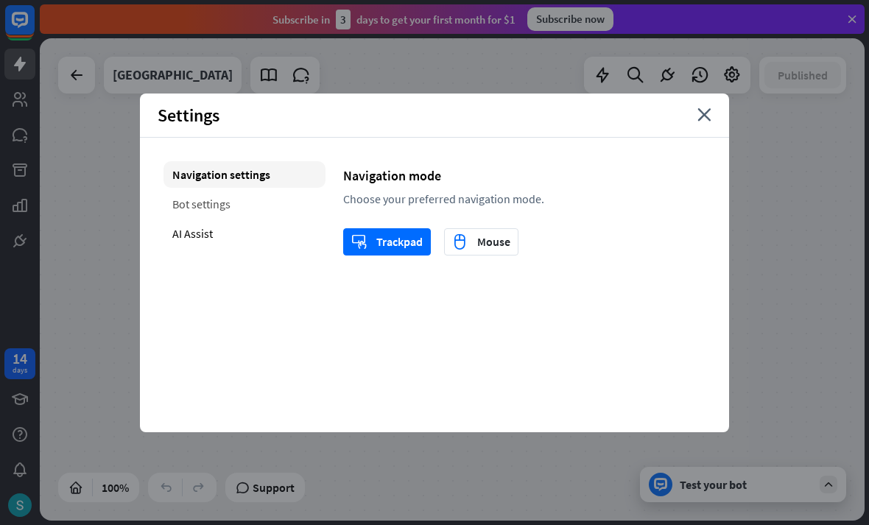
click at [226, 195] on div "Bot settings" at bounding box center [245, 204] width 162 height 27
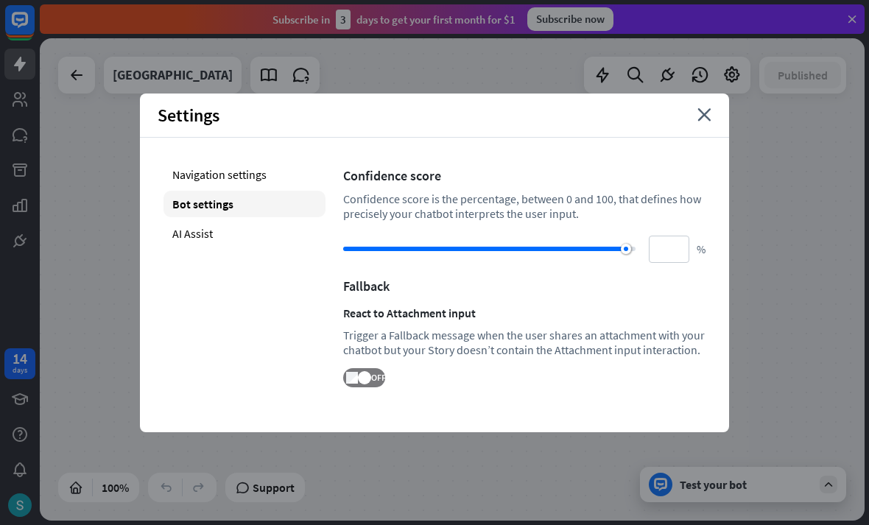
type input "***"
drag, startPoint x: 625, startPoint y: 251, endPoint x: 654, endPoint y: 249, distance: 28.8
click at [654, 249] on div "*** %" at bounding box center [524, 249] width 362 height 27
click at [178, 227] on div "AI Assist" at bounding box center [245, 233] width 162 height 27
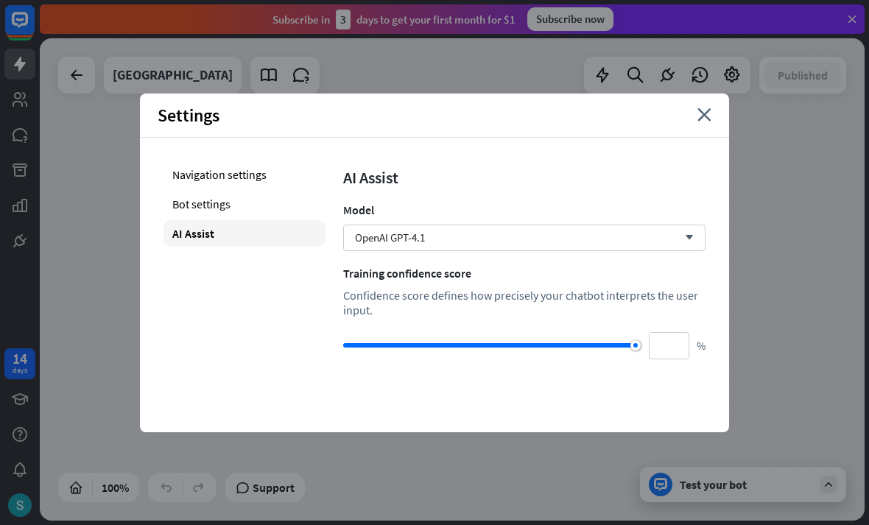
click at [715, 114] on div "Settings close" at bounding box center [434, 116] width 589 height 44
click at [702, 116] on icon "close" at bounding box center [705, 114] width 14 height 13
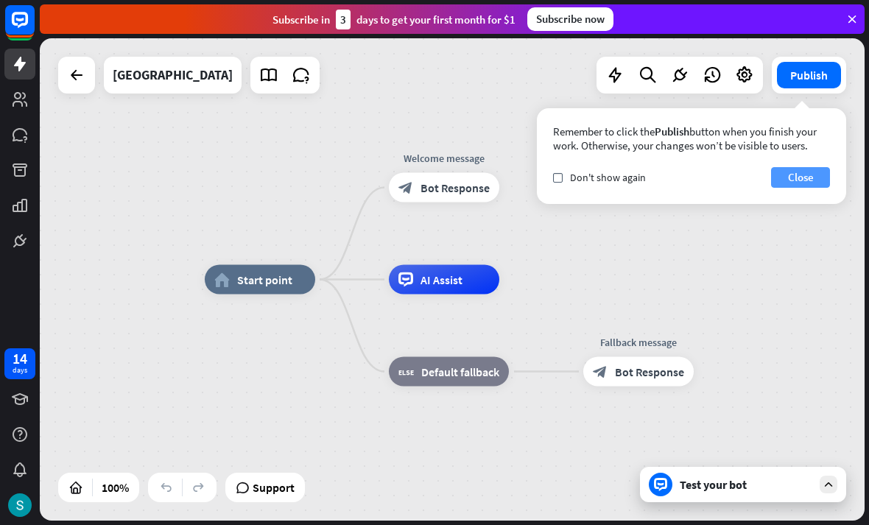
click at [795, 186] on button "Close" at bounding box center [800, 177] width 59 height 21
